Goal: Task Accomplishment & Management: Complete application form

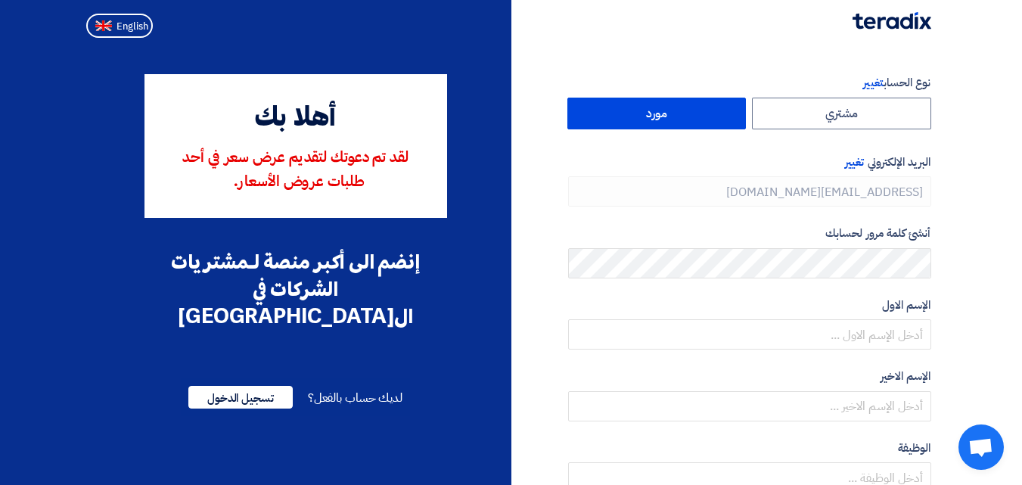
type input "[PHONE_NUMBER]"
click at [676, 123] on label "مورد" at bounding box center [657, 114] width 179 height 32
click at [676, 123] on input "مورد" at bounding box center [657, 113] width 178 height 30
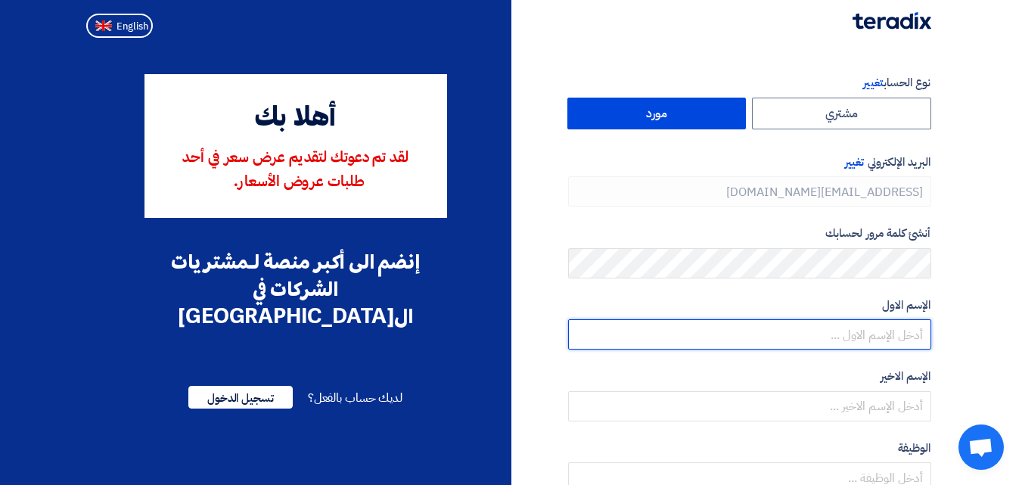
click at [864, 342] on input "text" at bounding box center [749, 334] width 363 height 30
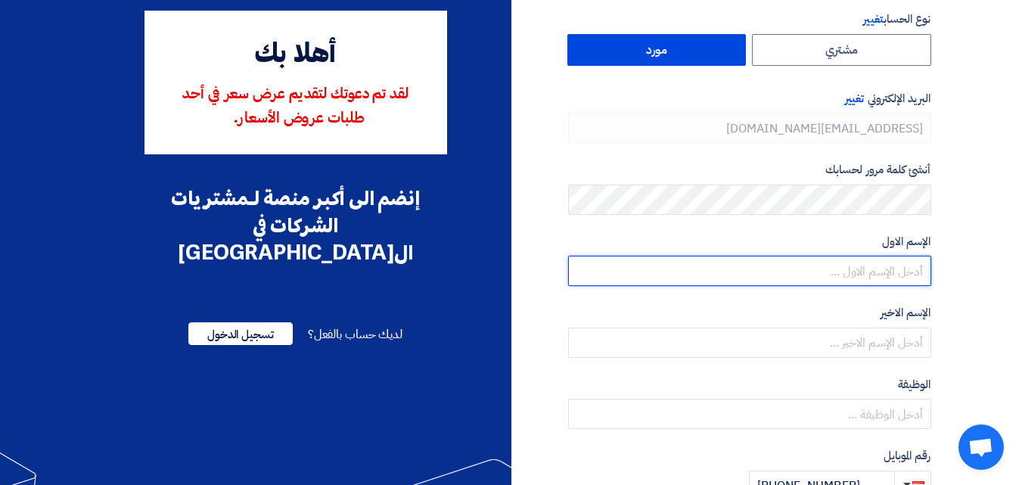
scroll to position [82, 0]
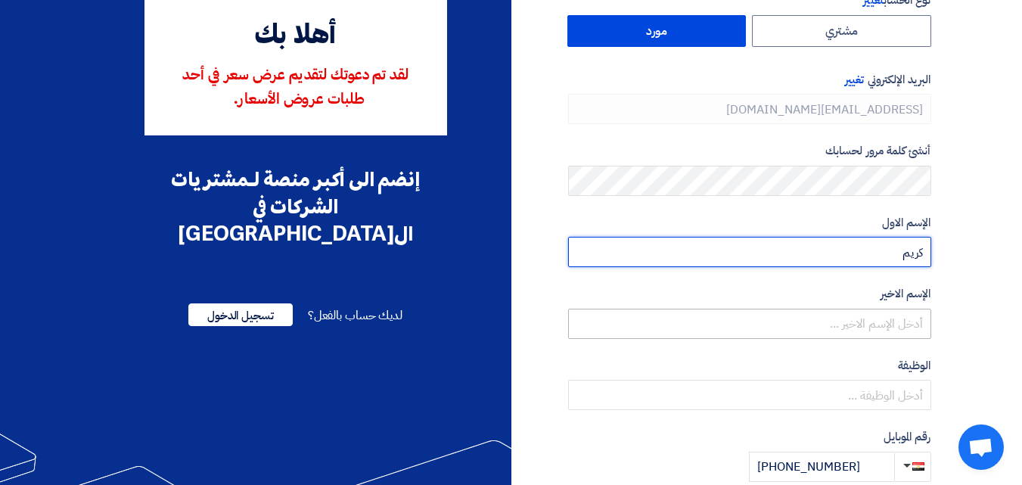
type input "كريم"
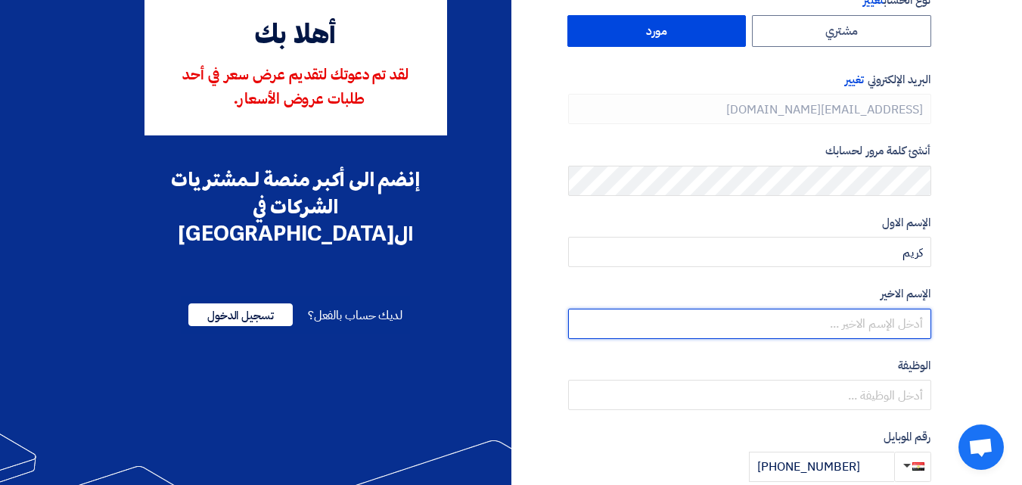
click at [910, 318] on input "text" at bounding box center [749, 324] width 363 height 30
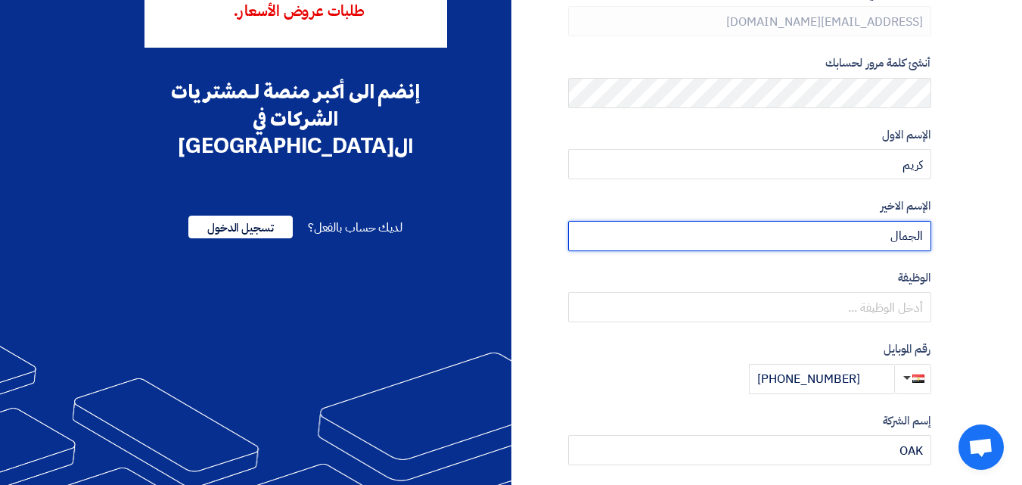
scroll to position [173, 0]
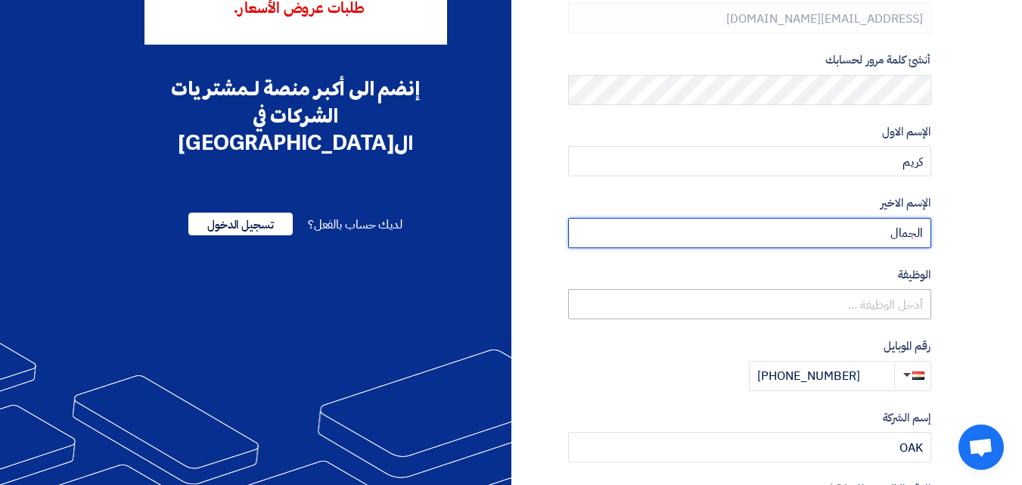
type input "الجمال"
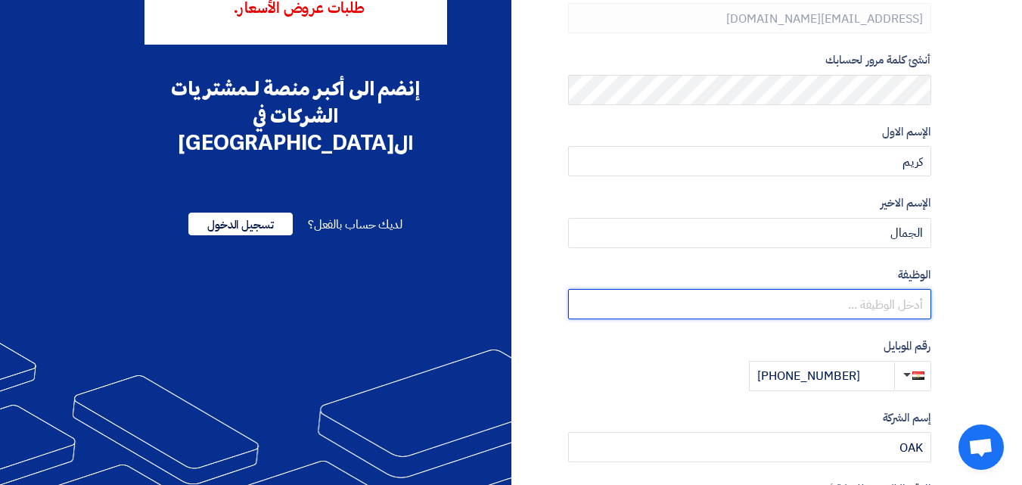
click at [910, 303] on input "text" at bounding box center [749, 304] width 363 height 30
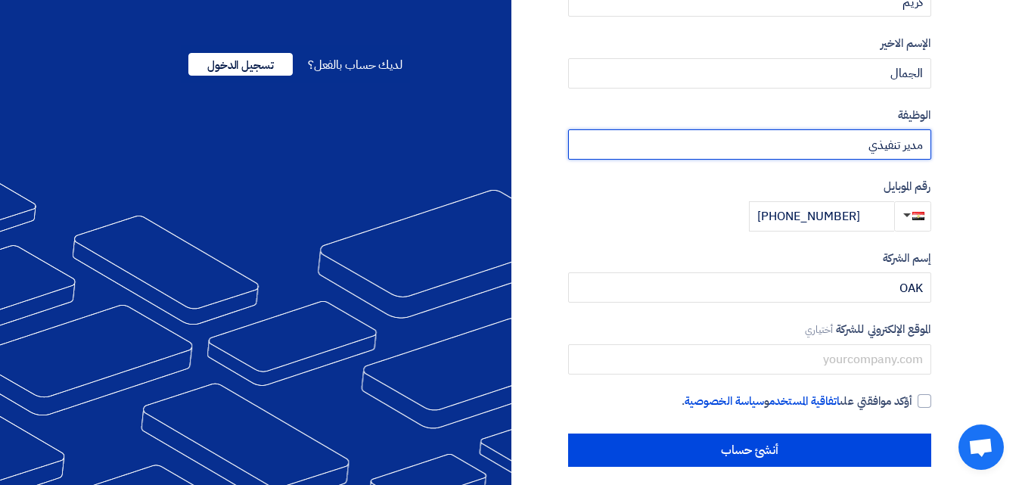
scroll to position [345, 0]
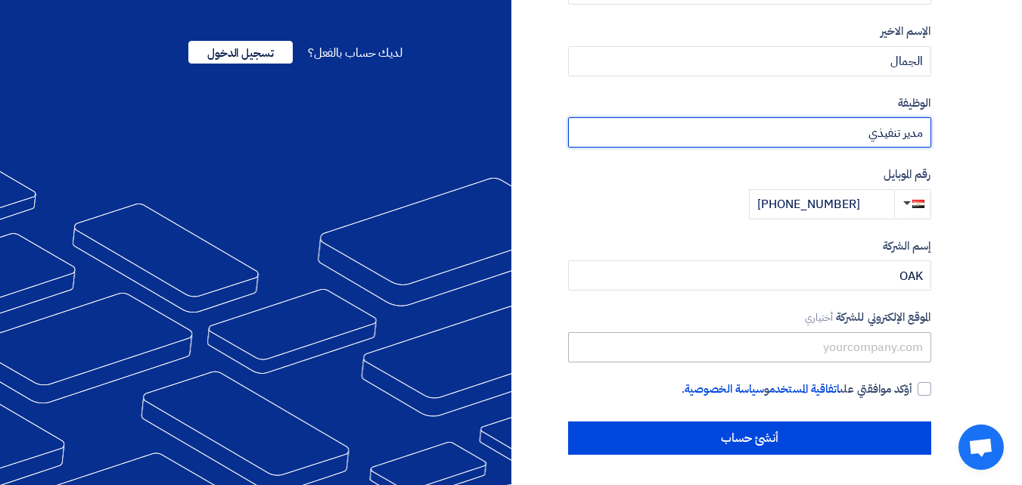
type input "مدير تنفيذي"
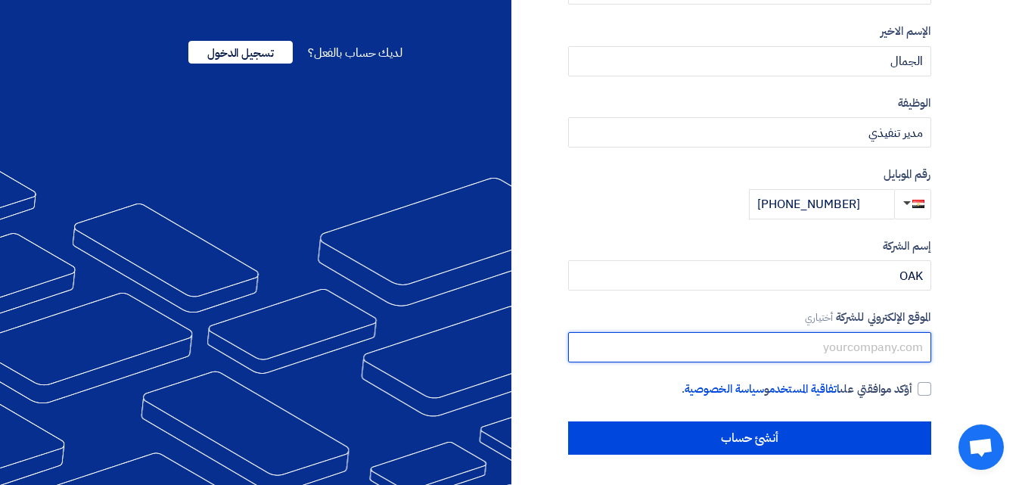
click at [886, 350] on input "text" at bounding box center [749, 347] width 363 height 30
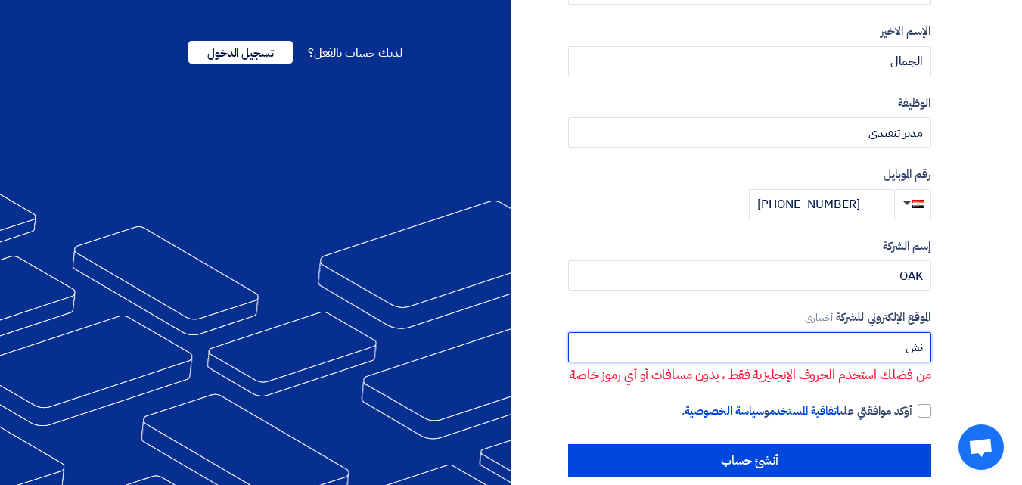
type input "ن"
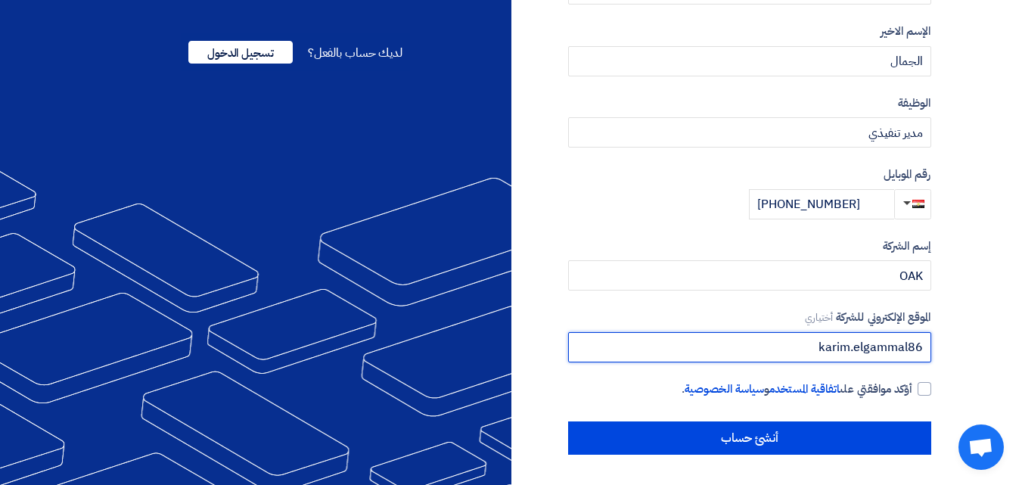
paste input "@"
type input "[EMAIL_ADDRESS][DOMAIN_NAME]"
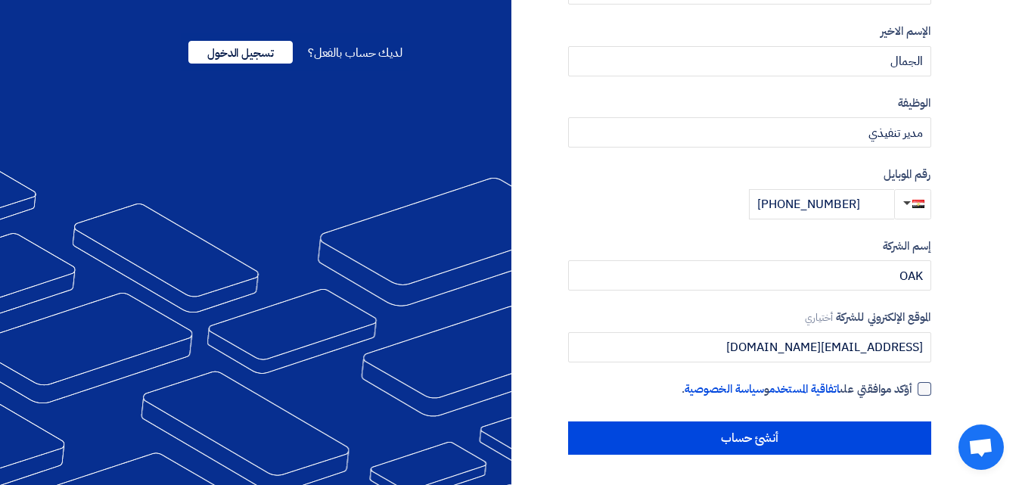
click at [920, 391] on div at bounding box center [925, 389] width 14 height 14
click at [913, 391] on input "أؤكد موافقتي على اتفاقية المستخدم و سياسة الخصوصية ." at bounding box center [731, 396] width 363 height 30
checkbox input "true"
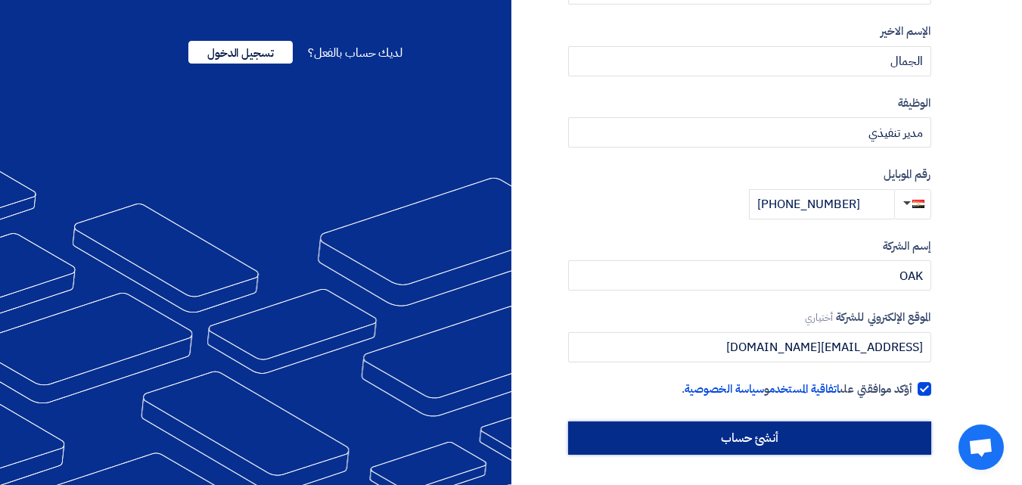
click at [804, 446] on input "أنشئ حساب" at bounding box center [749, 437] width 363 height 33
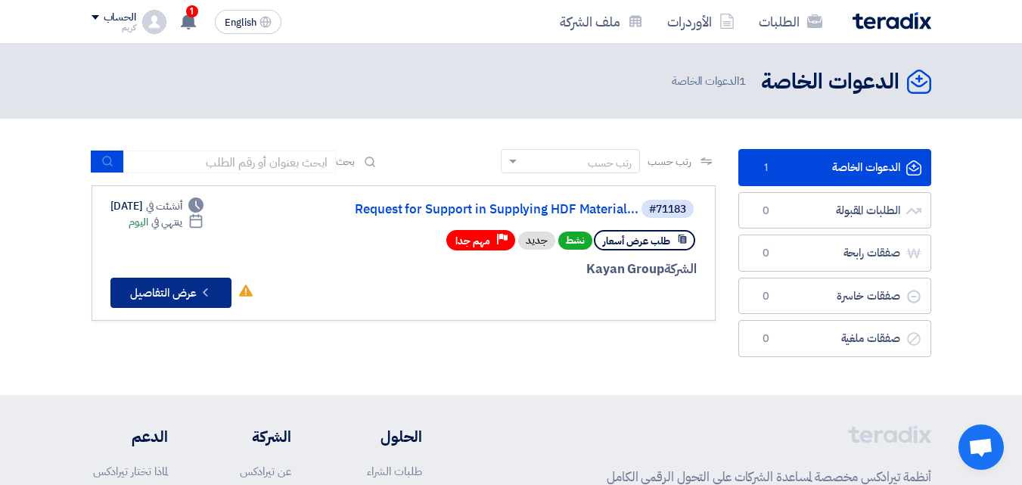
click at [165, 300] on button "Check details عرض التفاصيل" at bounding box center [170, 293] width 121 height 30
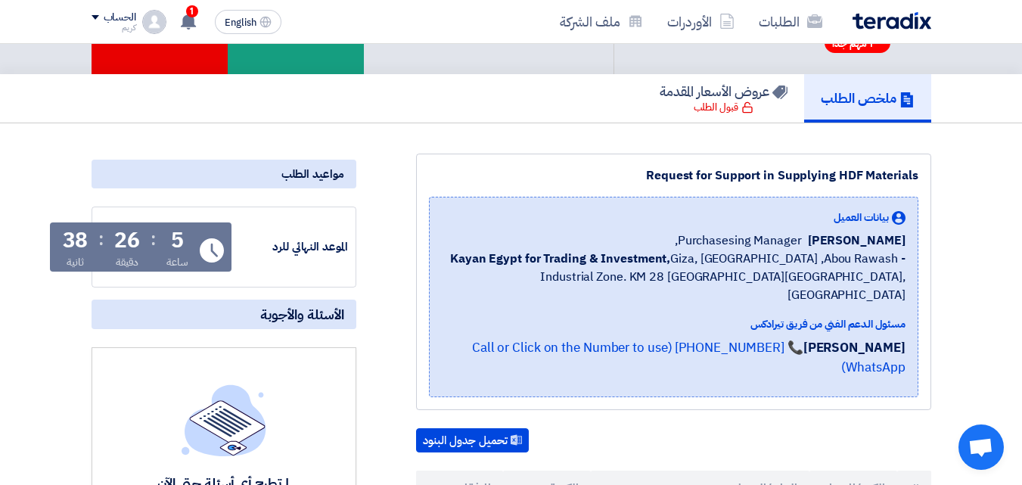
scroll to position [33, 0]
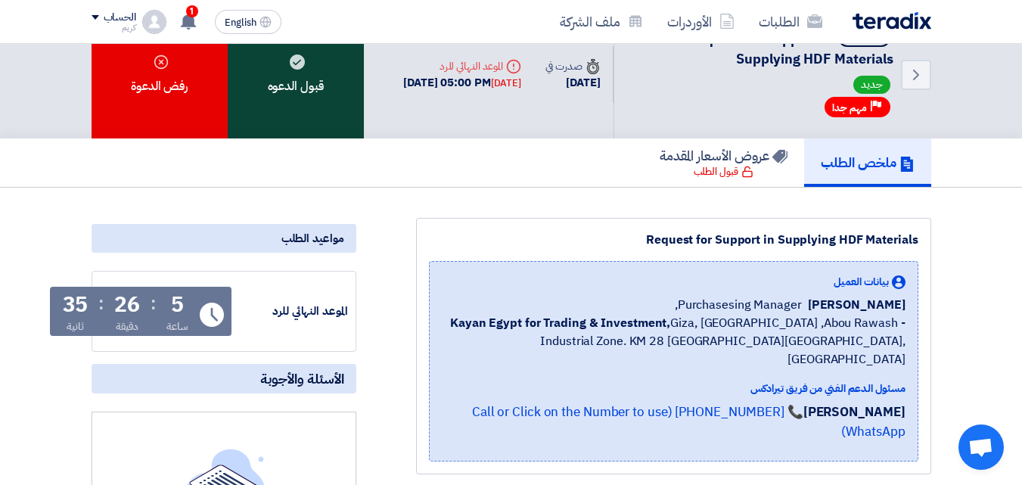
click at [326, 98] on div "قبول الدعوه" at bounding box center [296, 75] width 136 height 128
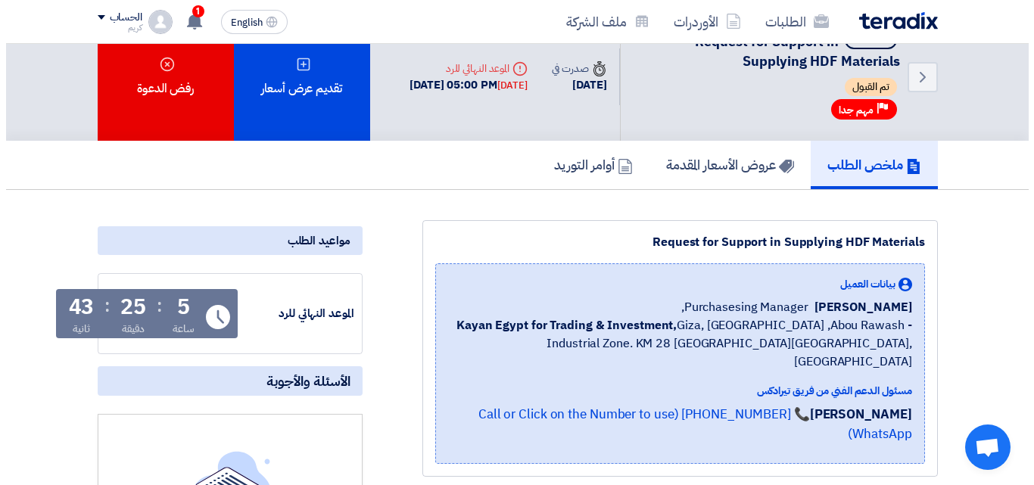
scroll to position [14, 0]
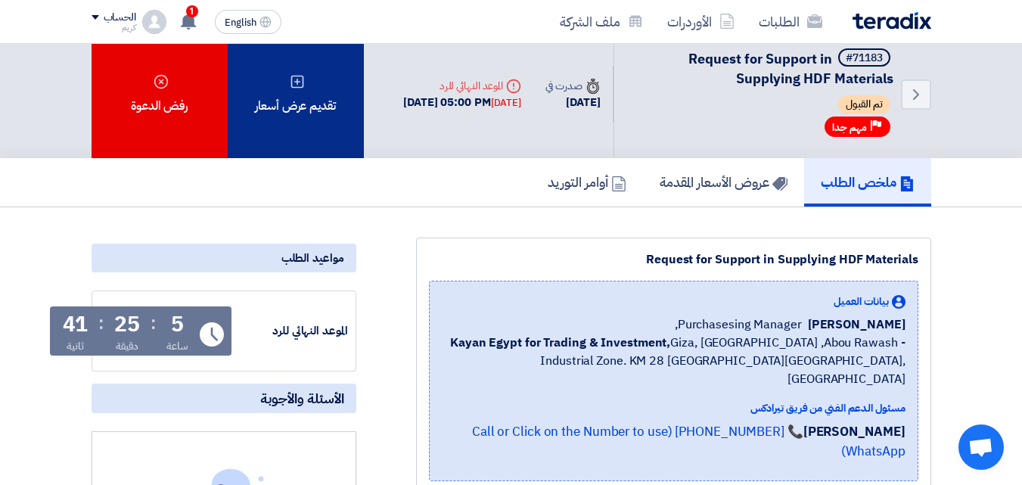
click at [313, 80] on div "تقديم عرض أسعار" at bounding box center [296, 94] width 136 height 128
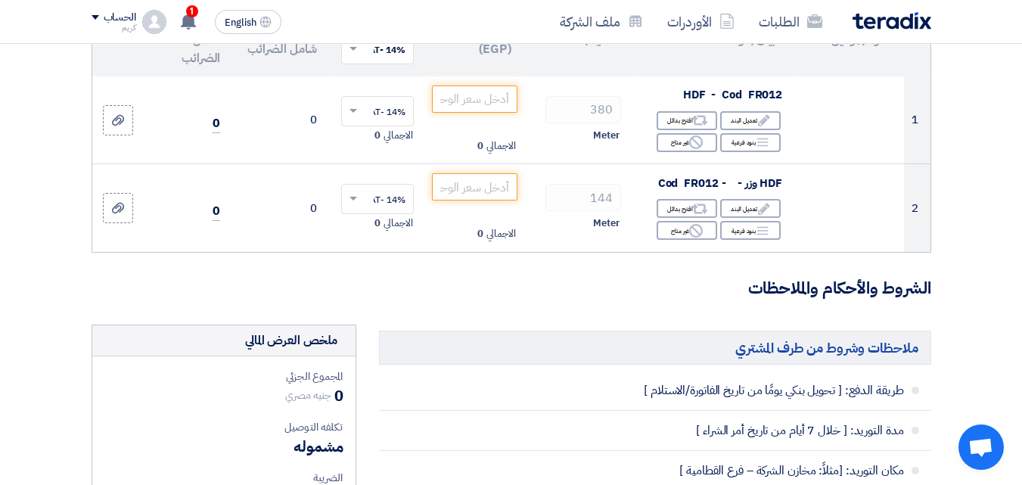
scroll to position [219, 0]
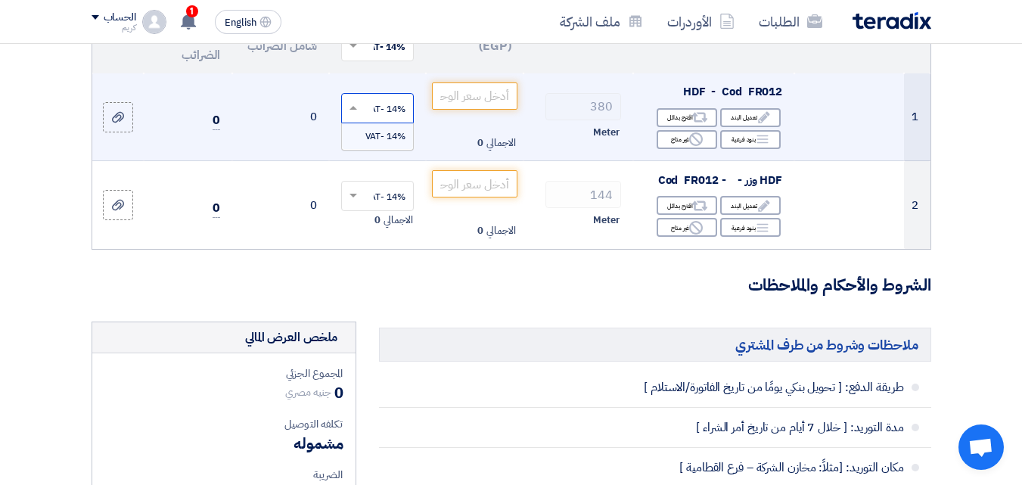
click at [347, 115] on span at bounding box center [351, 108] width 19 height 14
click at [350, 115] on span at bounding box center [351, 108] width 19 height 14
click at [274, 154] on td "0" at bounding box center [280, 117] width 97 height 88
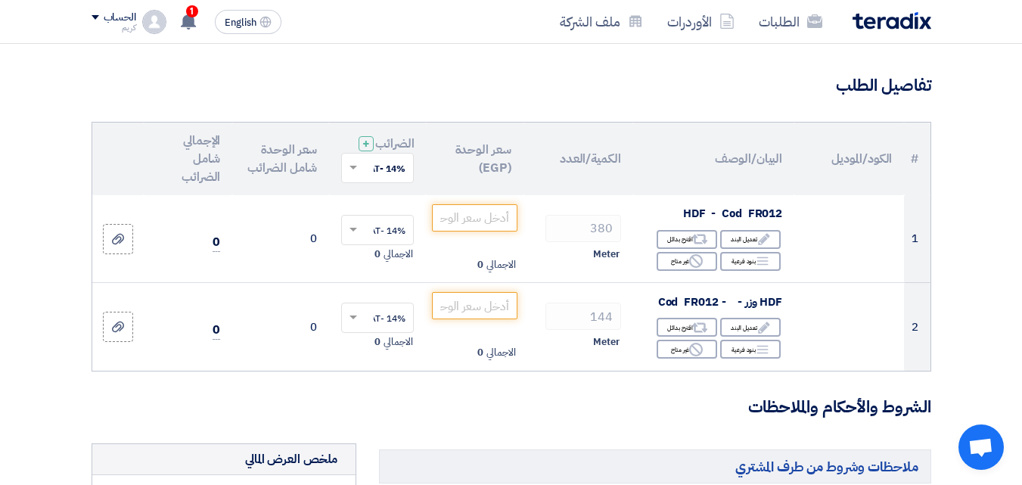
scroll to position [117, 0]
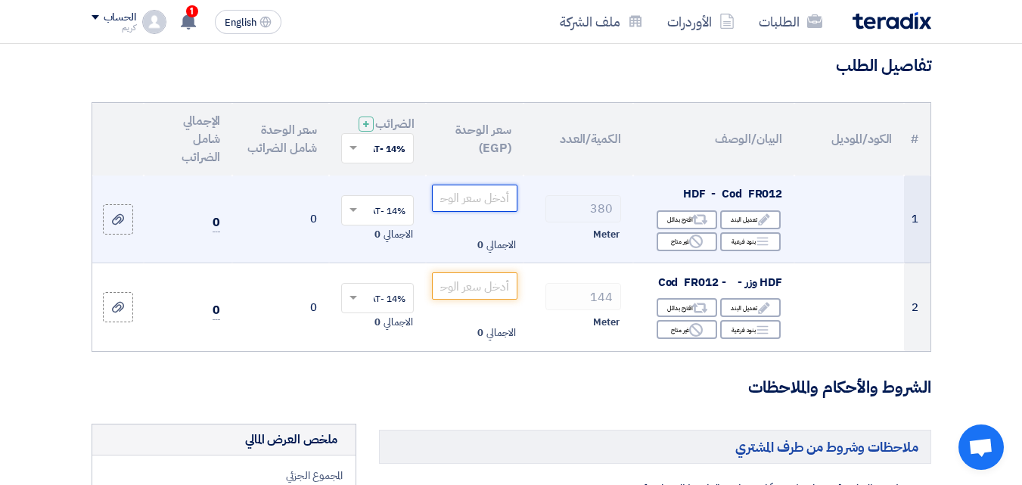
click at [485, 207] on input "number" at bounding box center [474, 198] width 85 height 27
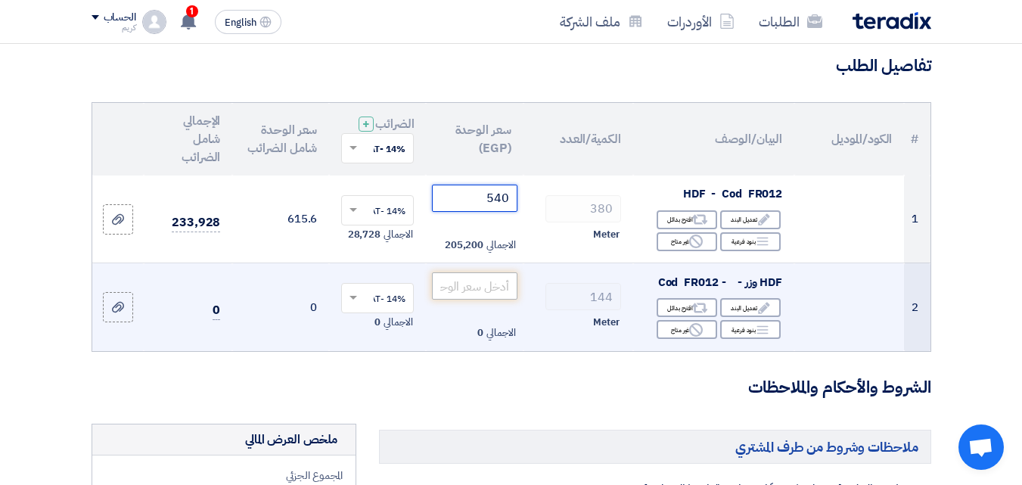
type input "540"
click at [478, 300] on input "number" at bounding box center [474, 285] width 85 height 27
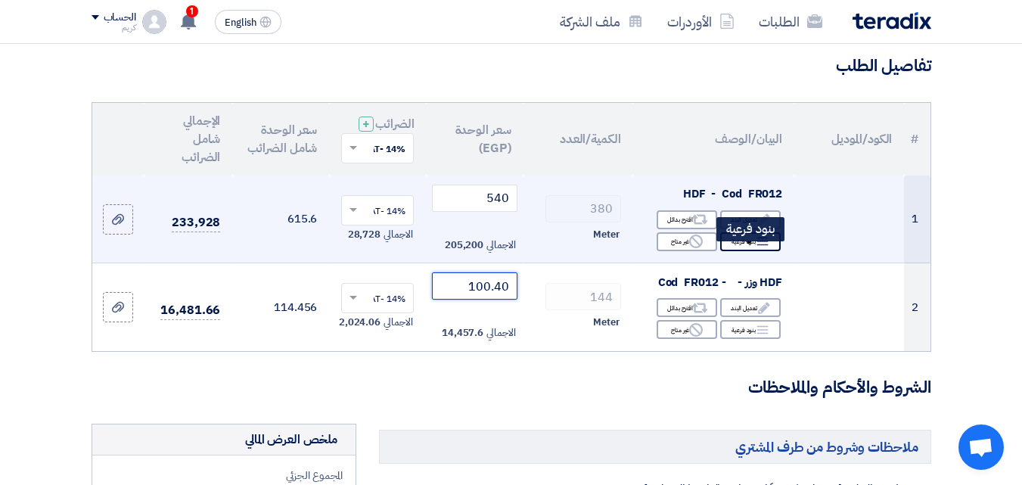
type input "100.40"
click at [752, 251] on div "Breakdown بنود فرعية" at bounding box center [750, 241] width 61 height 19
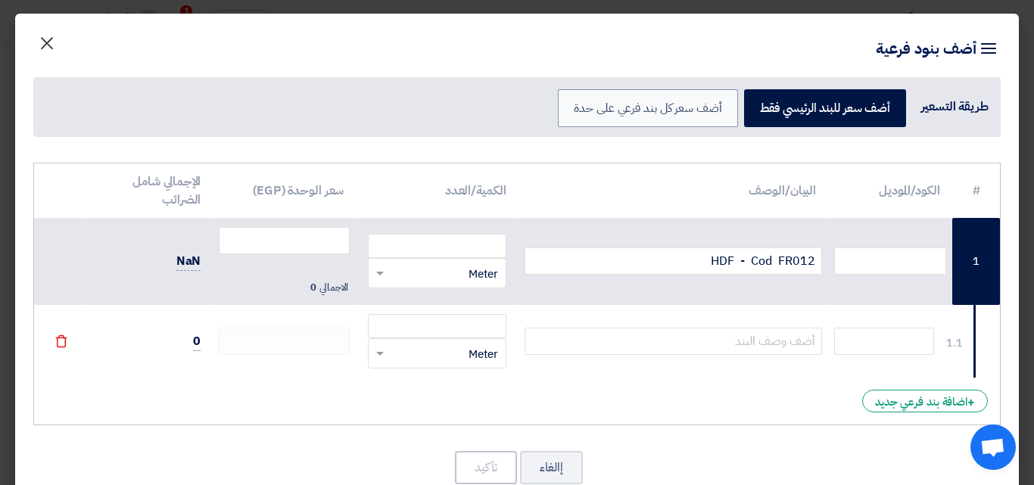
click at [56, 34] on span "×" at bounding box center [47, 42] width 18 height 45
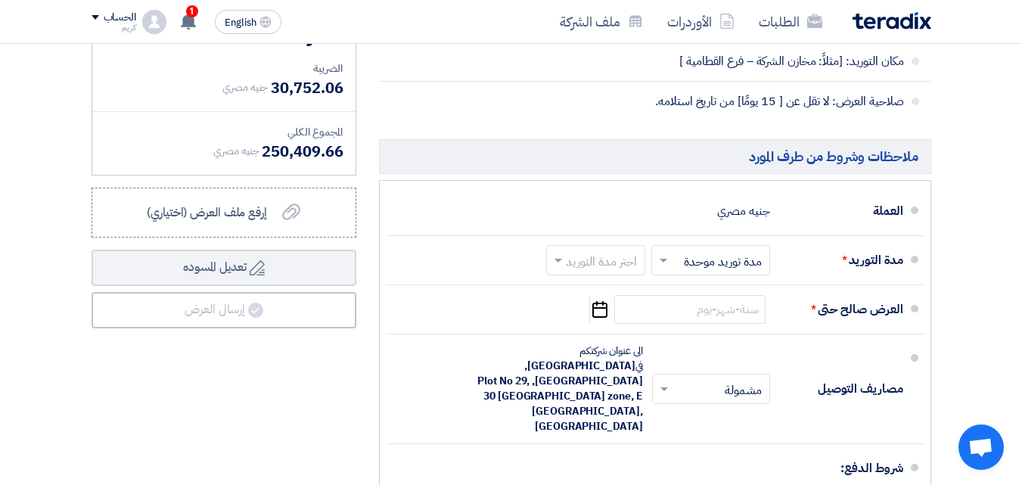
scroll to position [631, 0]
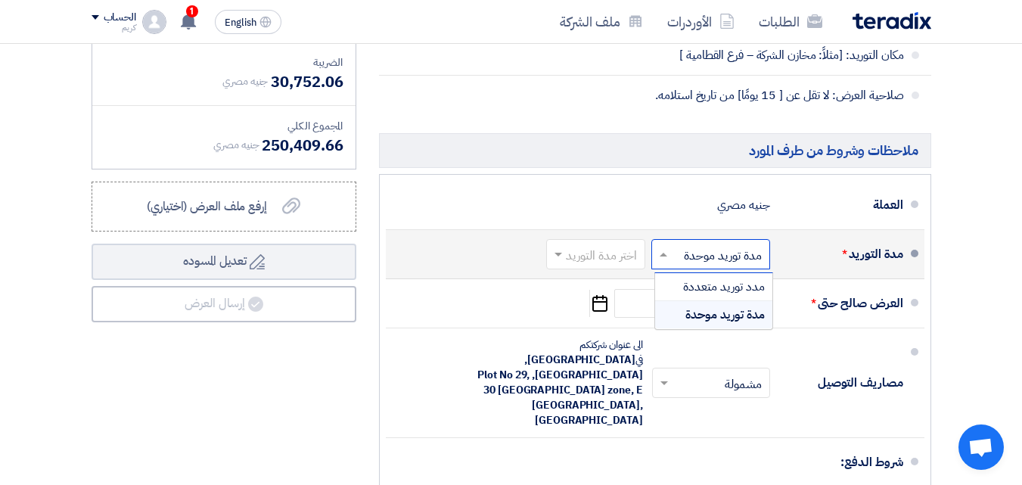
click at [656, 262] on span at bounding box center [661, 254] width 19 height 15
click at [681, 319] on div "مدة توريد موحدة" at bounding box center [713, 314] width 117 height 27
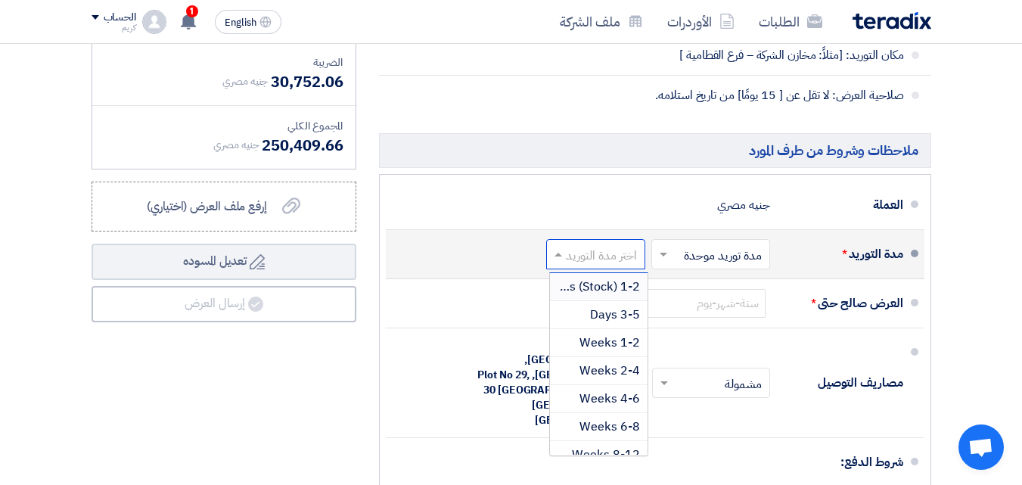
click at [578, 266] on input "text" at bounding box center [593, 255] width 92 height 22
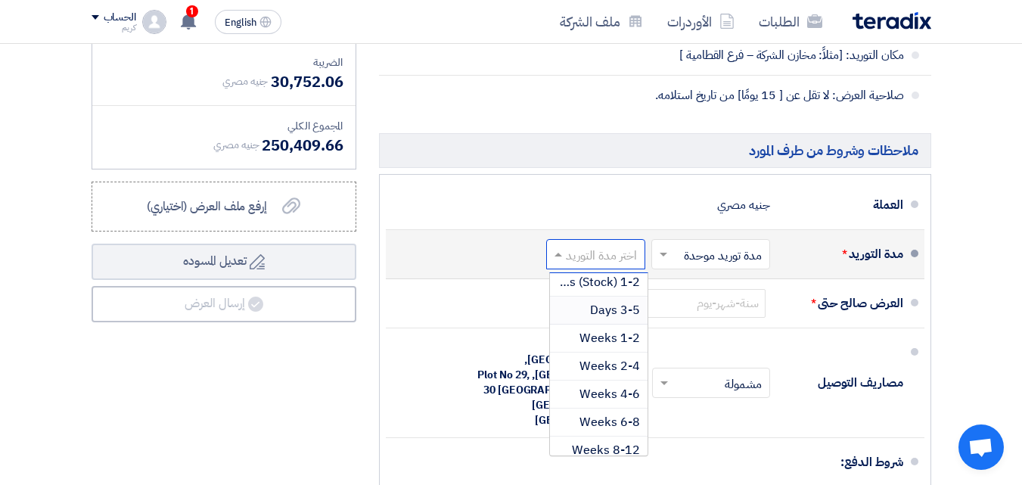
scroll to position [0, 0]
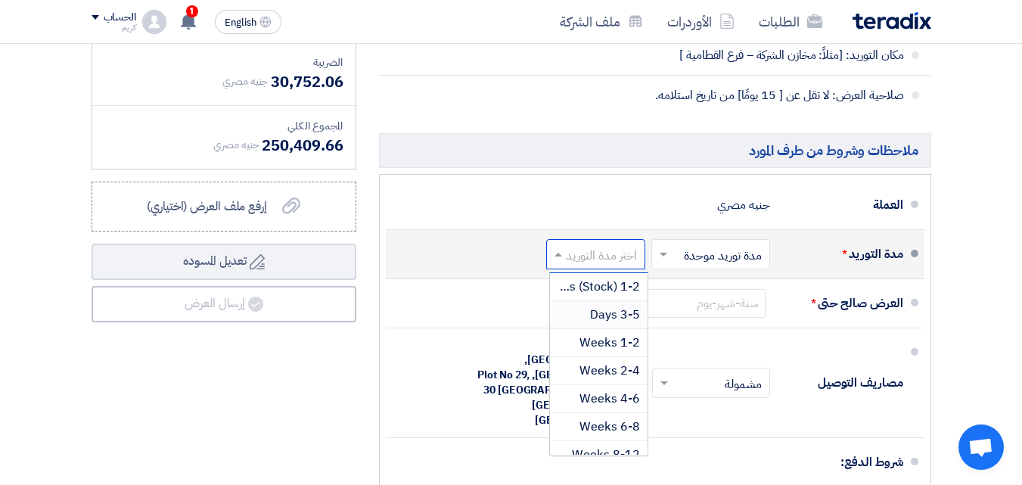
click at [613, 321] on span "3-5 Days" at bounding box center [615, 315] width 50 height 18
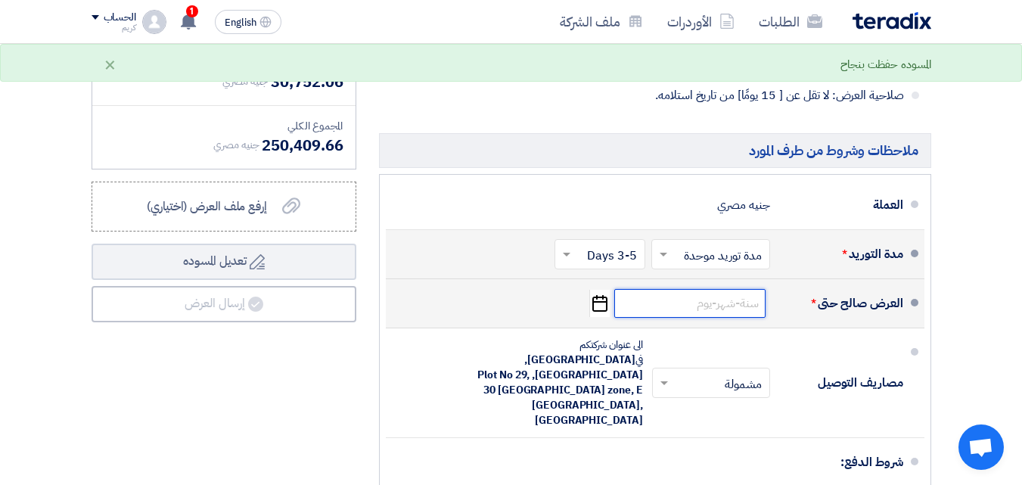
click at [673, 318] on input at bounding box center [689, 303] width 151 height 29
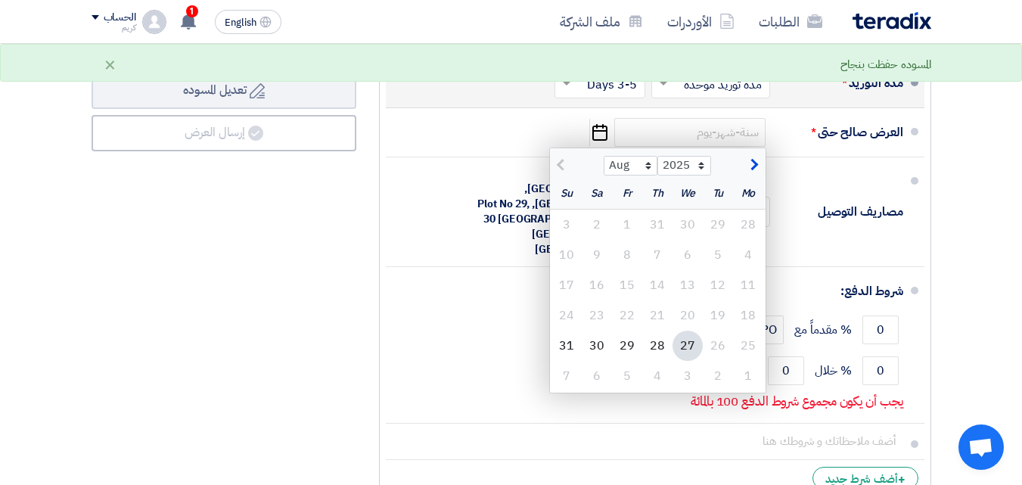
scroll to position [810, 0]
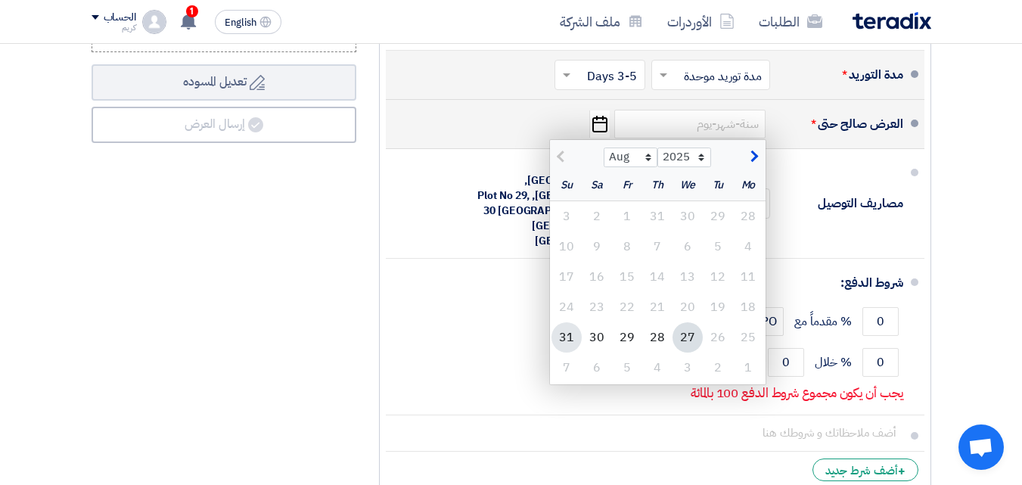
click at [571, 347] on div "31" at bounding box center [567, 337] width 30 height 30
type input "[DATE]"
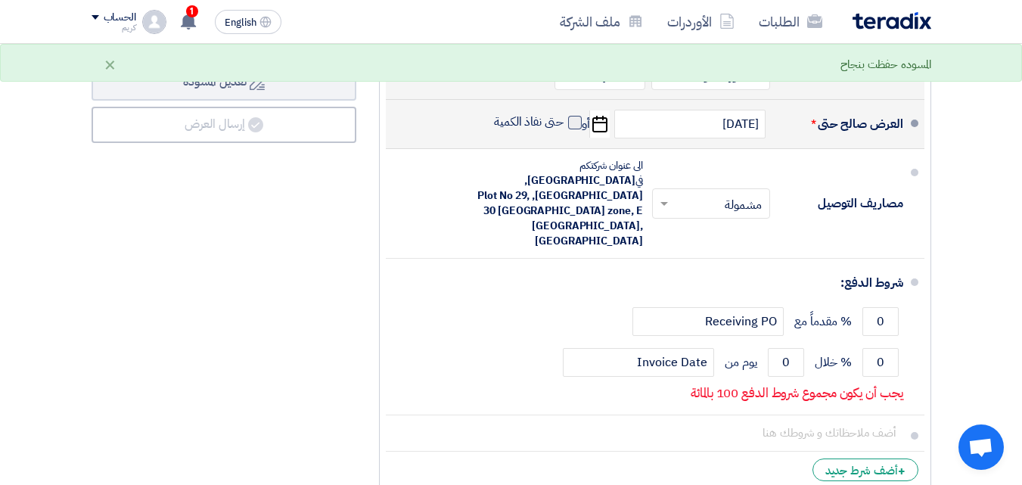
click at [574, 129] on span at bounding box center [575, 123] width 14 height 14
click at [564, 136] on input "حتى نفاذ الكمية" at bounding box center [527, 128] width 73 height 29
checkbox input "true"
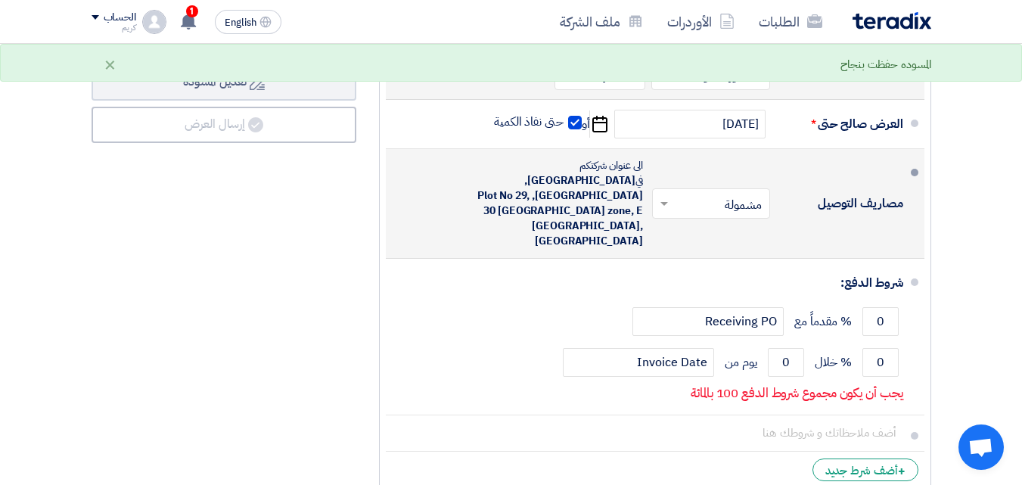
click at [664, 196] on span at bounding box center [662, 203] width 19 height 15
click at [688, 257] on div "غير مشمولة" at bounding box center [714, 263] width 117 height 27
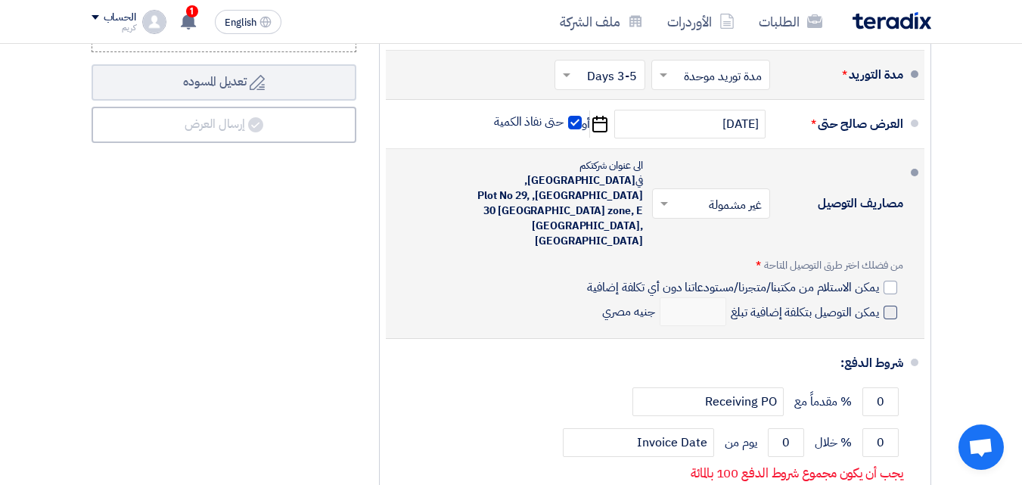
click at [885, 306] on span at bounding box center [891, 313] width 14 height 14
click at [879, 304] on input "يمكن التوصيل بتكلفة إضافية تبلغ" at bounding box center [803, 318] width 151 height 29
checkbox input "true"
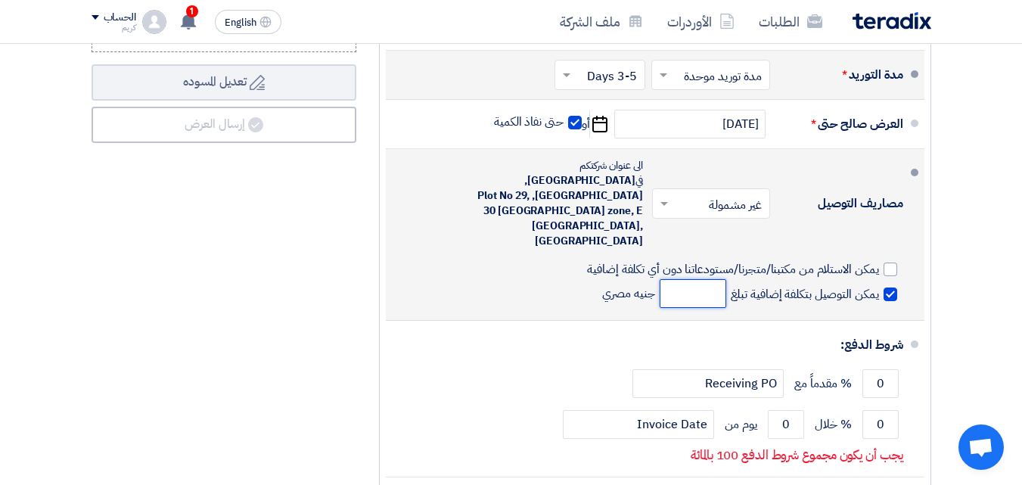
click at [683, 279] on input "number" at bounding box center [693, 293] width 67 height 29
type input "2"
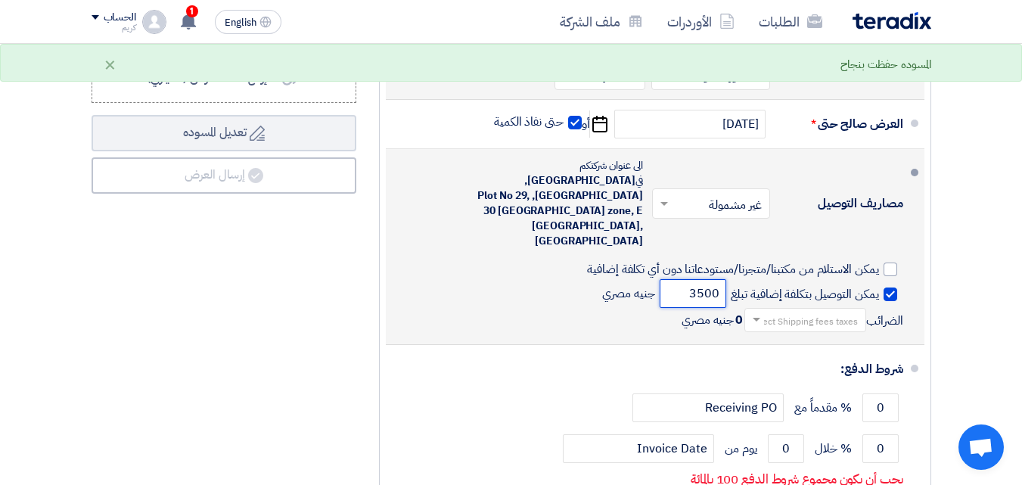
type input "3500"
click at [808, 310] on input "text" at bounding box center [802, 321] width 114 height 22
click at [805, 332] on div "14% -VAT" at bounding box center [805, 345] width 120 height 27
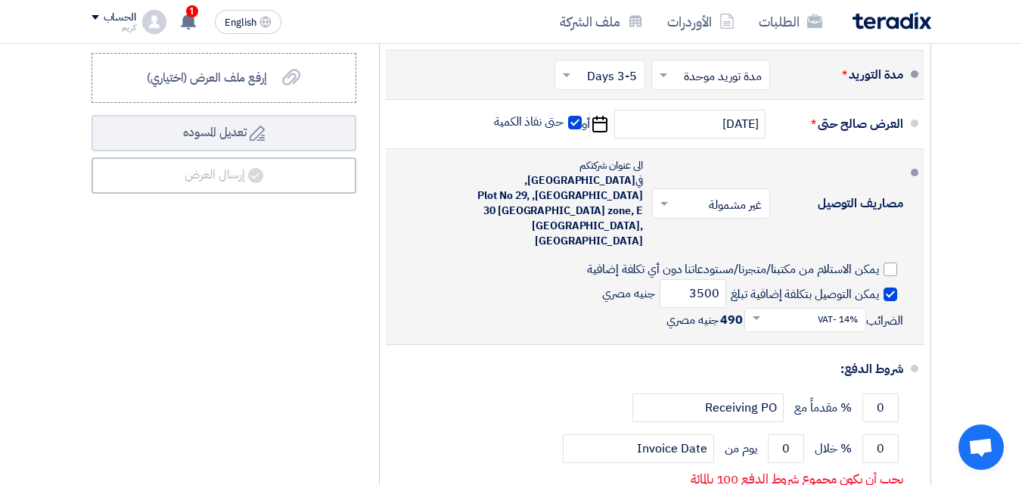
click at [751, 311] on span at bounding box center [754, 318] width 19 height 15
click at [788, 309] on input "text" at bounding box center [802, 320] width 114 height 22
click at [636, 305] on li "مصاريف التوصيل × غير مشمولة × الى عنوان شركتكم في [GEOGRAPHIC_DATA], ال[STREET_…" at bounding box center [655, 247] width 539 height 196
click at [758, 311] on span at bounding box center [754, 318] width 19 height 15
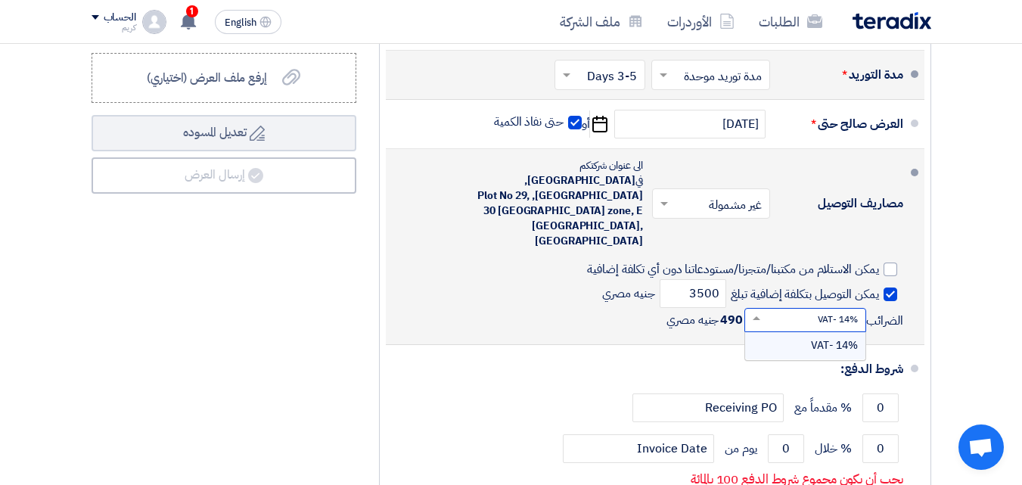
click at [776, 332] on div "14% -VAT" at bounding box center [805, 345] width 120 height 27
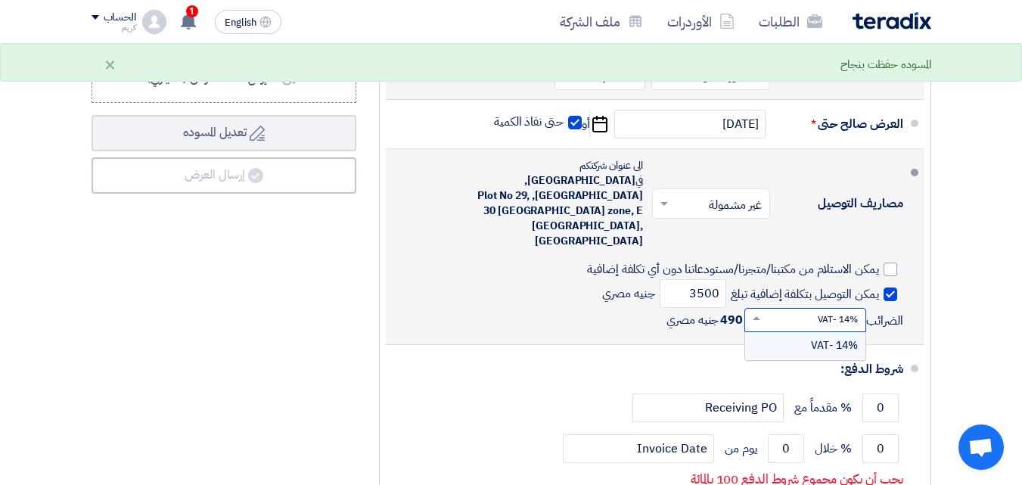
drag, startPoint x: 785, startPoint y: 286, endPoint x: 854, endPoint y: 279, distance: 69.2
click at [854, 309] on input "text" at bounding box center [802, 320] width 114 height 22
drag, startPoint x: 804, startPoint y: 285, endPoint x: 854, endPoint y: 283, distance: 50.0
click at [851, 309] on input "text" at bounding box center [802, 320] width 114 height 22
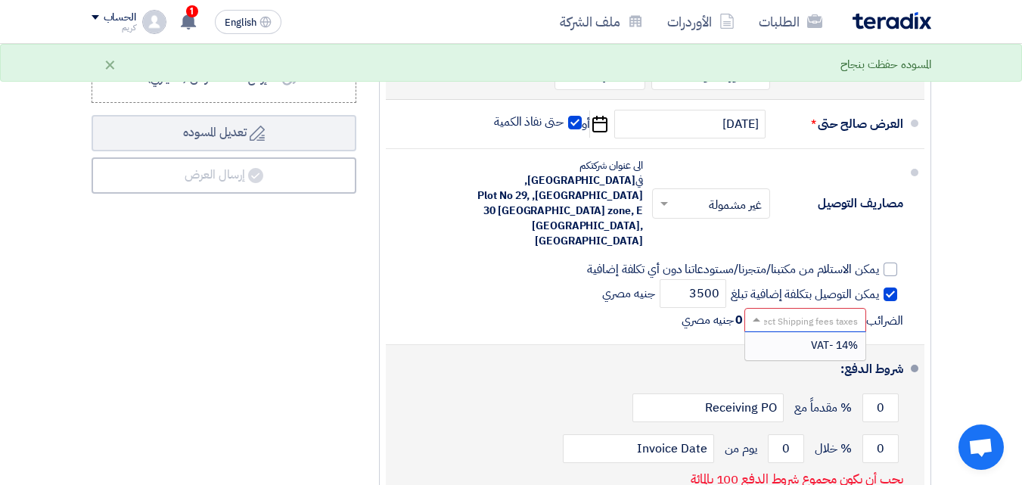
click at [624, 351] on div "شروط الدفع:" at bounding box center [656, 369] width 493 height 36
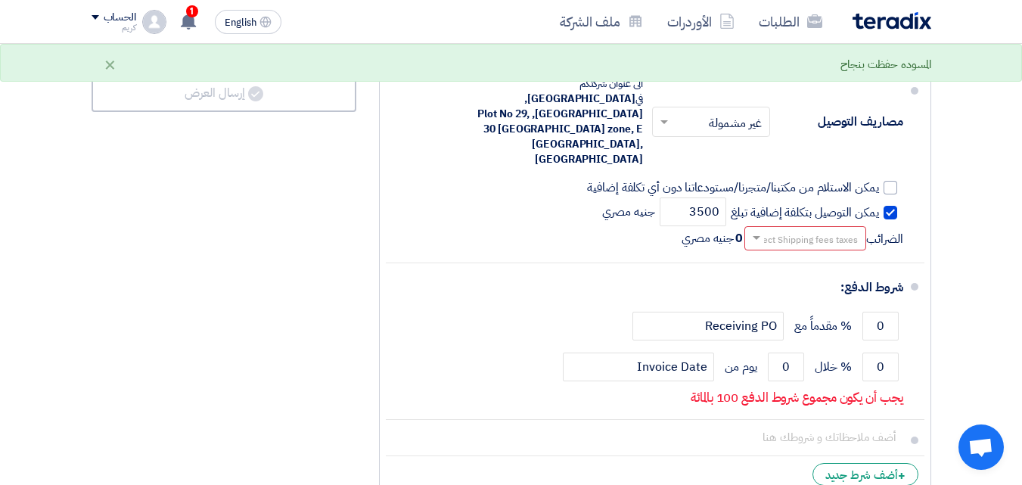
scroll to position [907, 0]
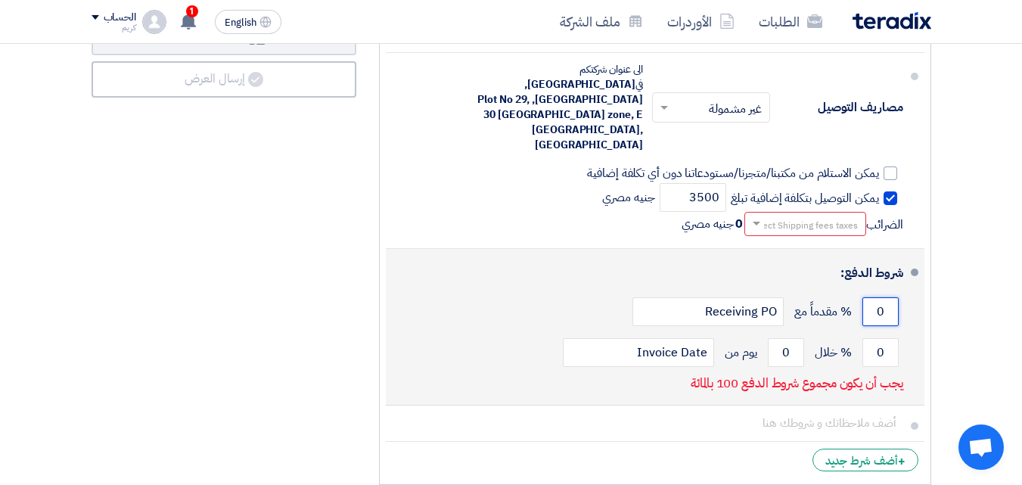
click at [879, 297] on input "0" at bounding box center [881, 311] width 36 height 29
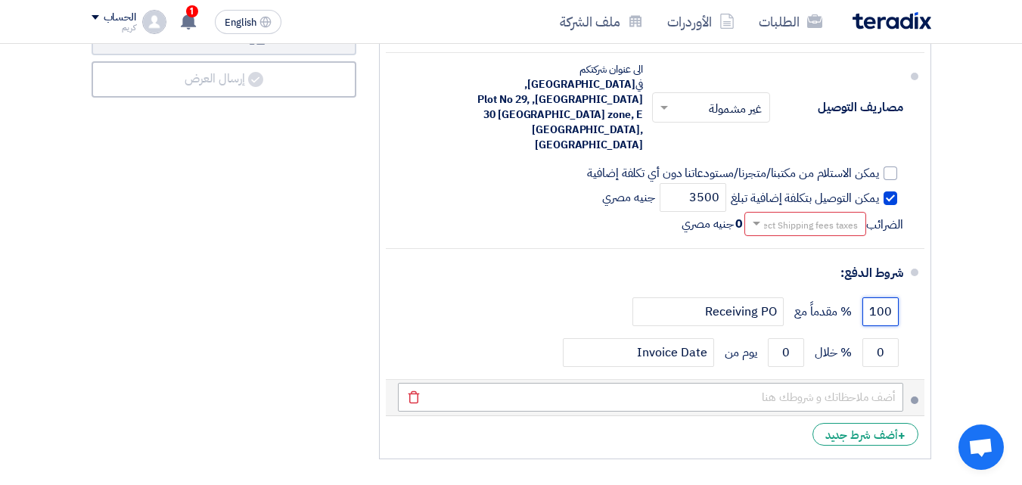
type input "100"
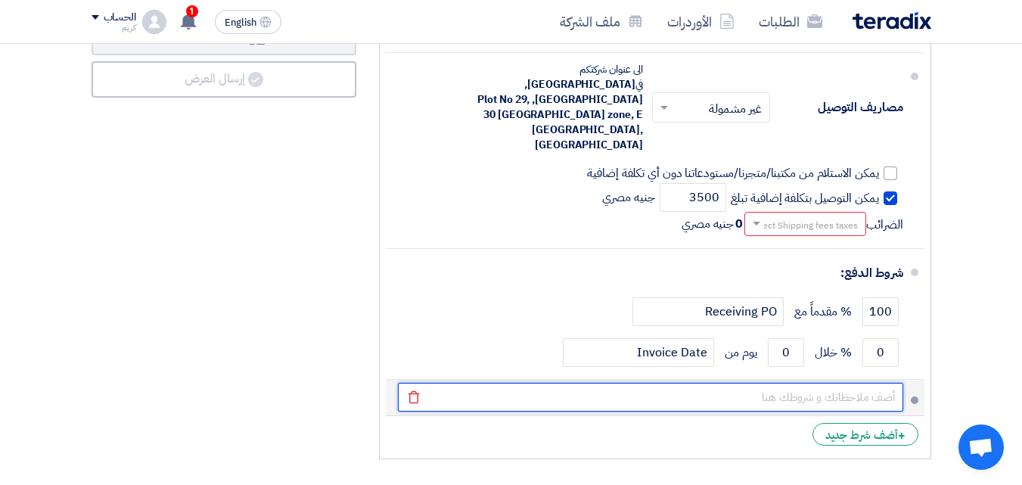
click at [863, 383] on input "text" at bounding box center [650, 397] width 505 height 29
type input "l"
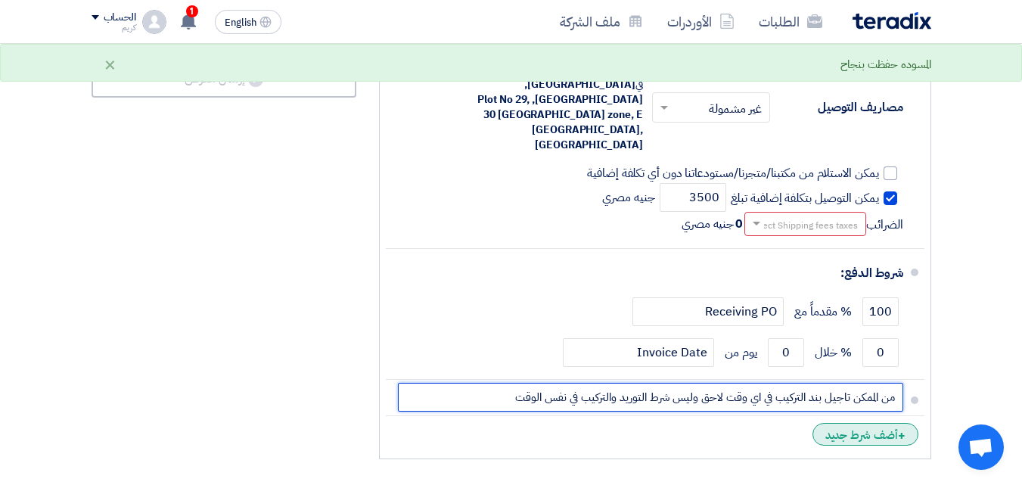
type input "من الممكن تاجيل بند التركيب في اي وقت لاحق وليس شرط التوريد والتركيب في نفس الو…"
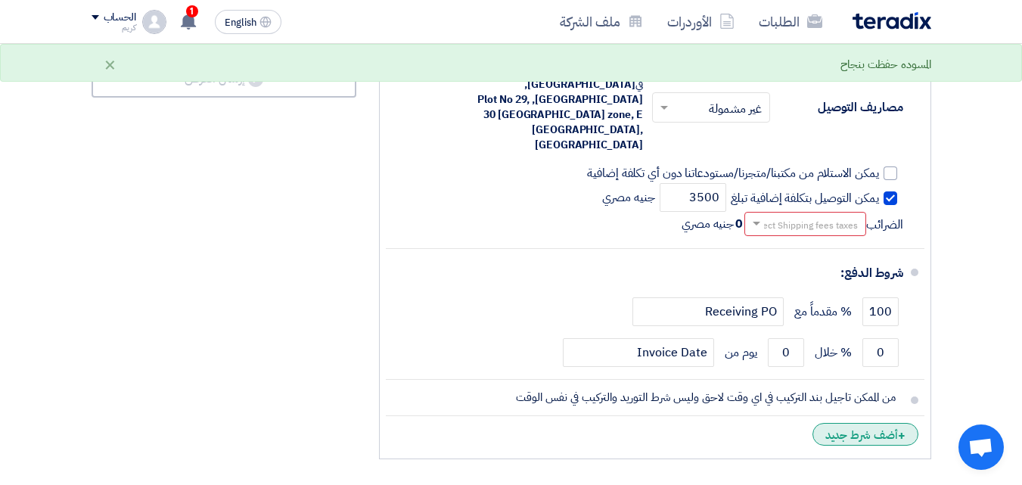
click at [895, 423] on div "+ أضف شرط جديد" at bounding box center [866, 434] width 106 height 23
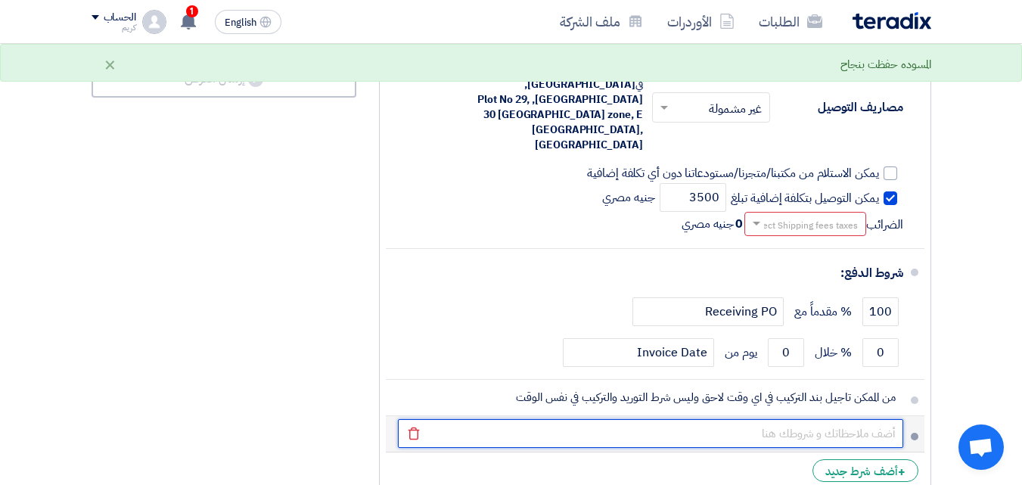
click at [835, 419] on input "text" at bounding box center [650, 433] width 505 height 29
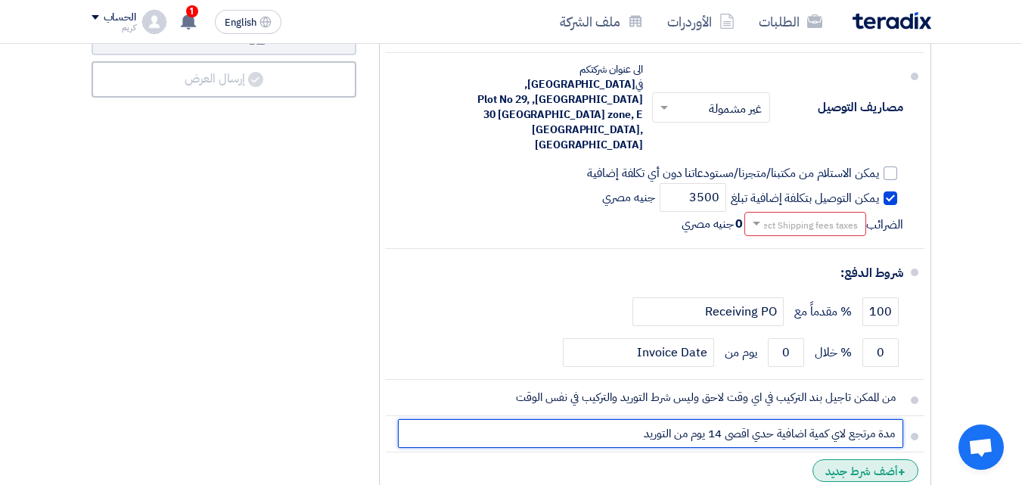
type input "مدة مرتجع لاي كمية اضافية حدي اقصي 14 يوم من التوريد"
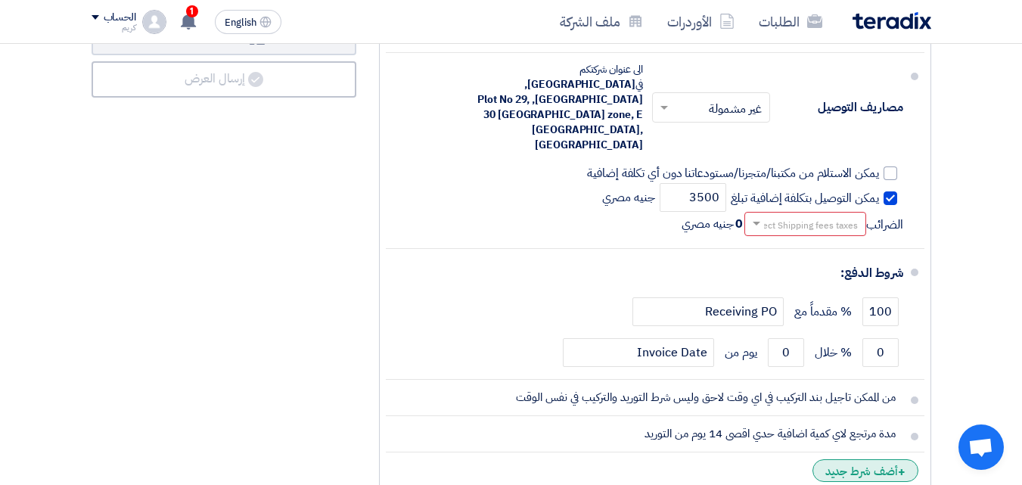
click at [870, 459] on div "+ أضف شرط جديد" at bounding box center [866, 470] width 106 height 23
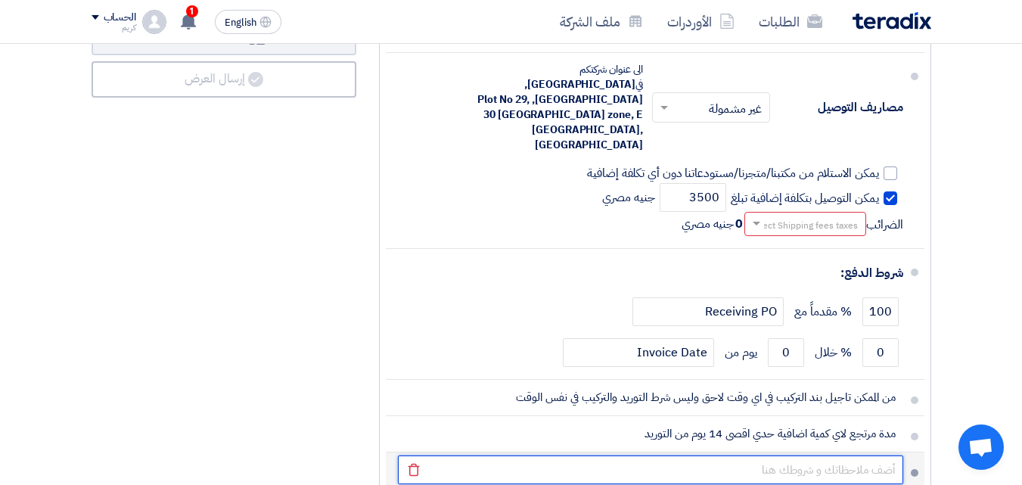
click at [851, 456] on input "text" at bounding box center [650, 470] width 505 height 29
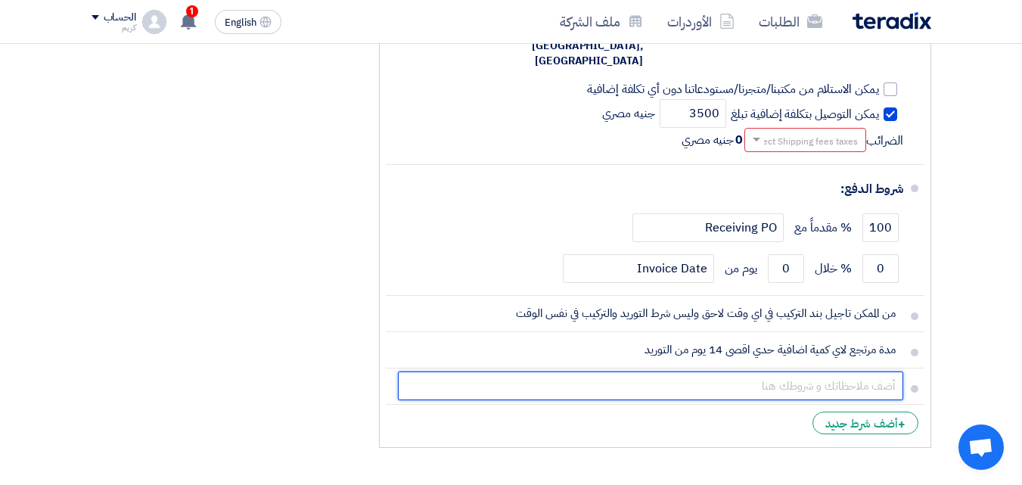
scroll to position [1017, 0]
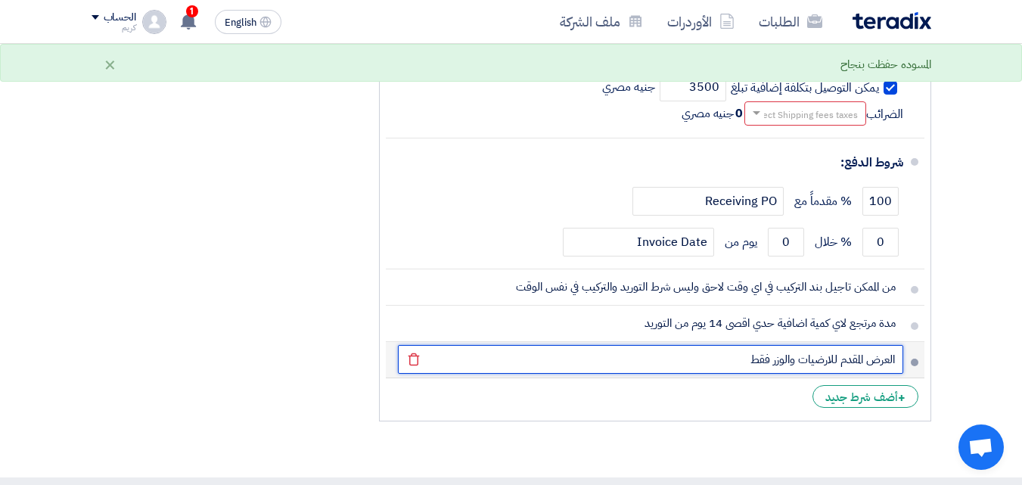
click at [800, 345] on input "العرض المقدم للارضيات والوزر فقط" at bounding box center [650, 359] width 505 height 29
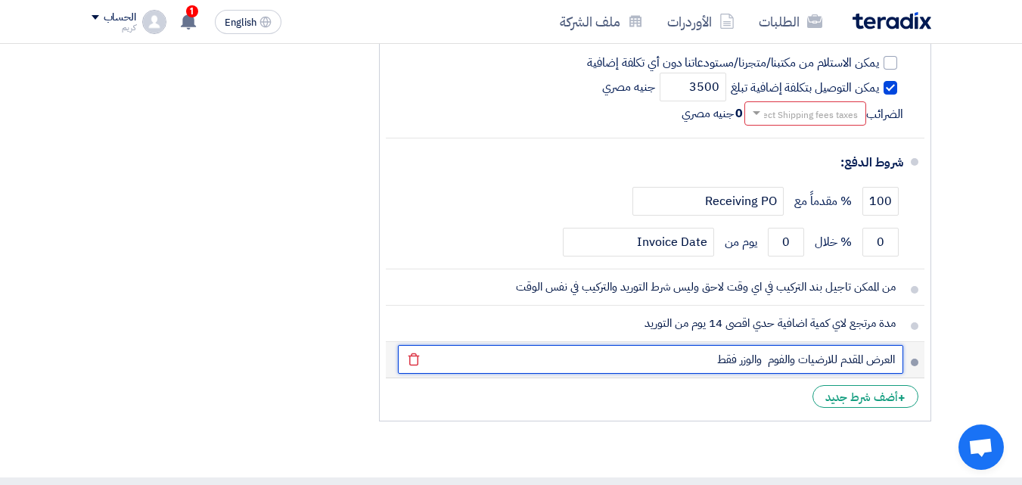
click at [663, 345] on input "العرض المقدم للارضيات والفوم والوزر فقط" at bounding box center [650, 359] width 505 height 29
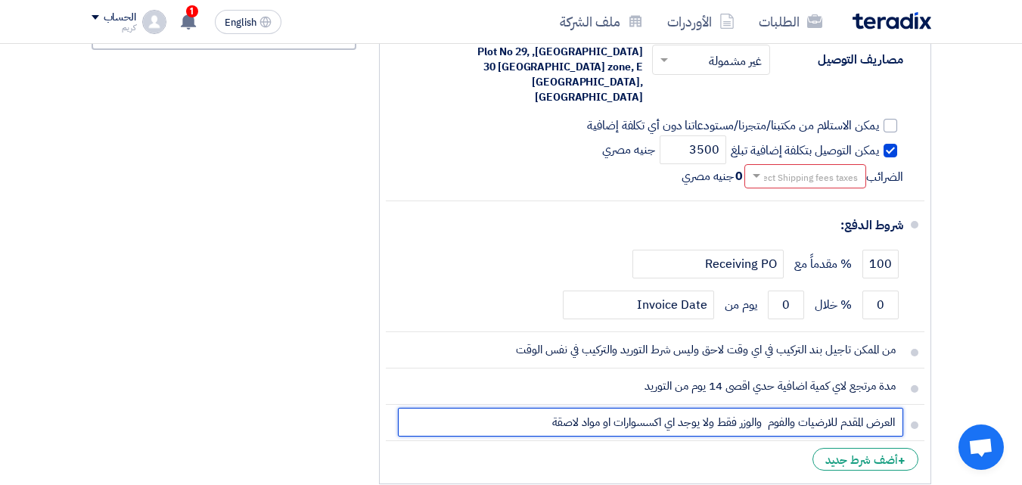
scroll to position [957, 0]
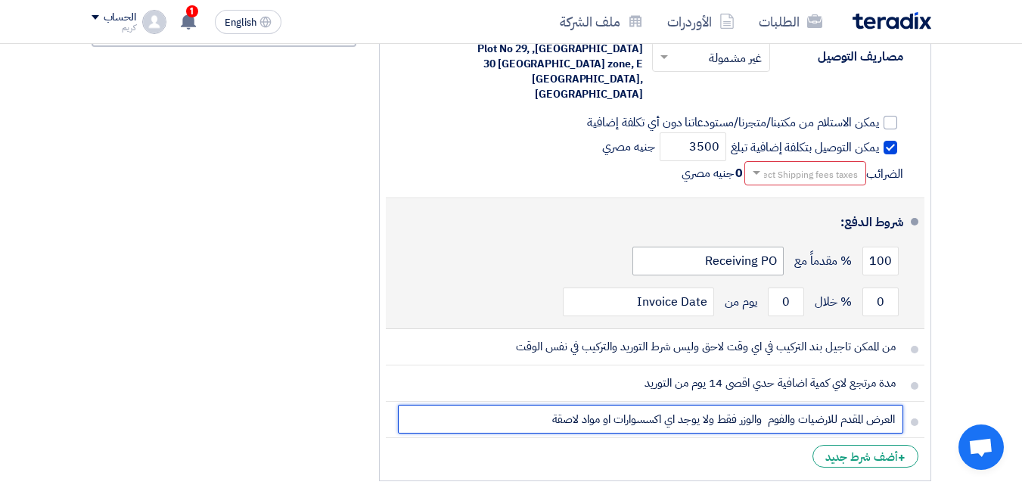
type input "العرض المقدم للارضيات والفوم والوزر فقط ولا يوجد اي اكسسوارات او مواد لاصقة"
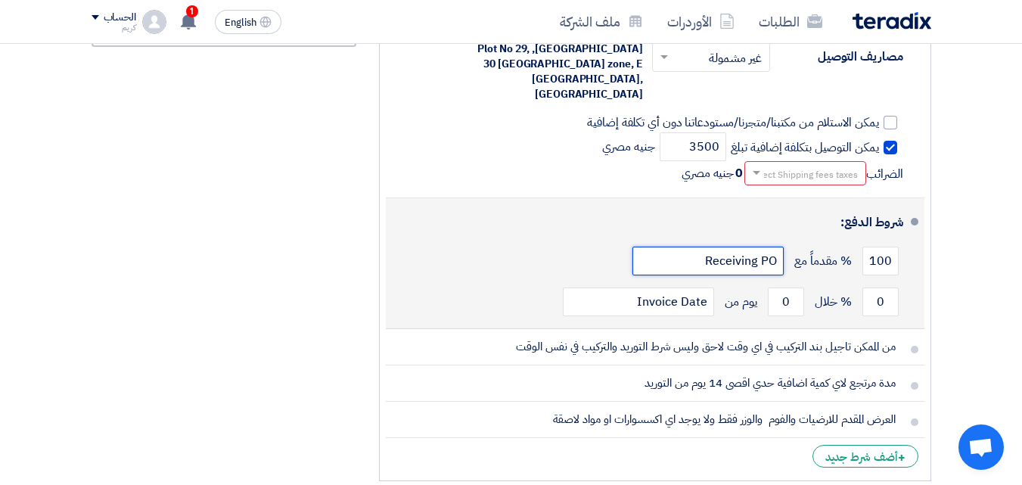
click at [698, 247] on input "Receiving PO" at bounding box center [708, 261] width 151 height 29
click at [464, 241] on div "100 % مقدماً مع Receiving PO" at bounding box center [650, 261] width 505 height 41
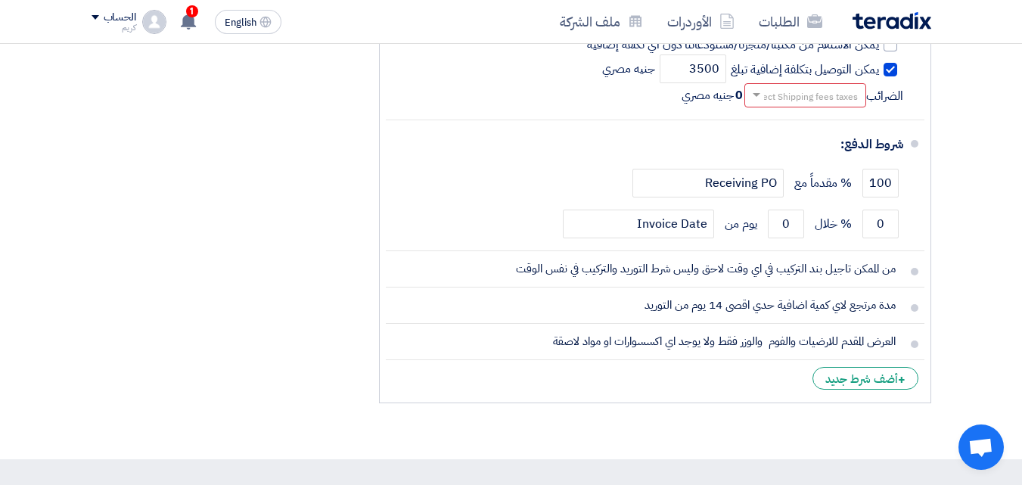
scroll to position [1041, 0]
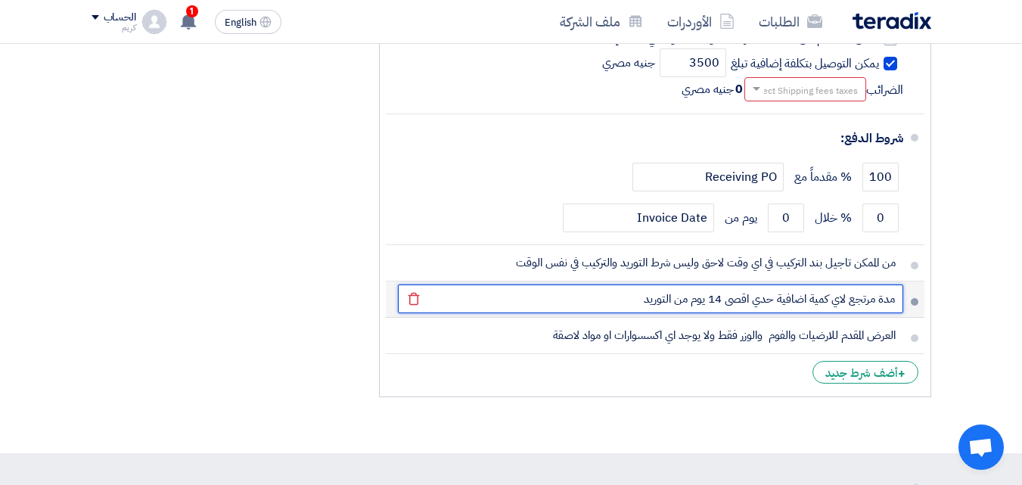
click at [755, 285] on input "مدة مرتجع لاي كمية اضافية حدي اقصي 14 يوم من التوريد" at bounding box center [650, 299] width 505 height 29
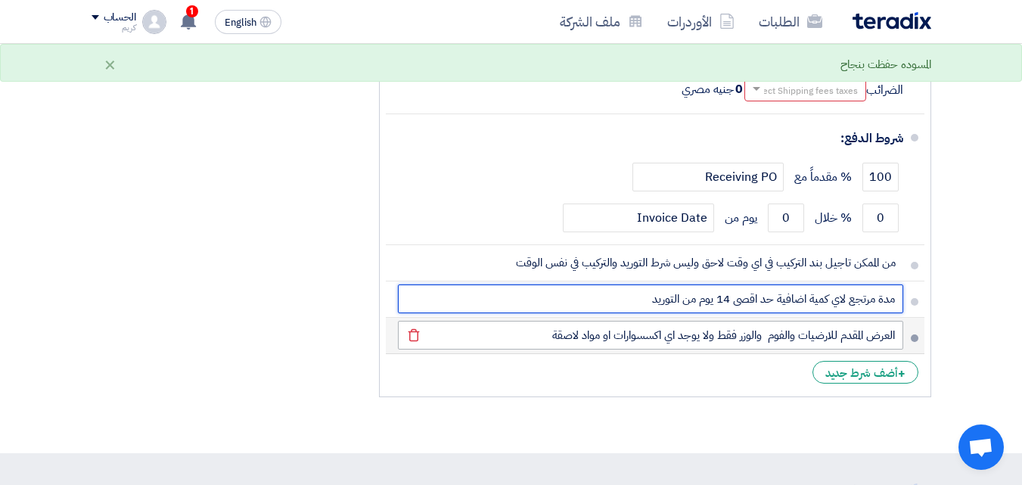
type input "مدة مرتجع لاي كمية اضافية حد اقصي 14 يوم من التوريد"
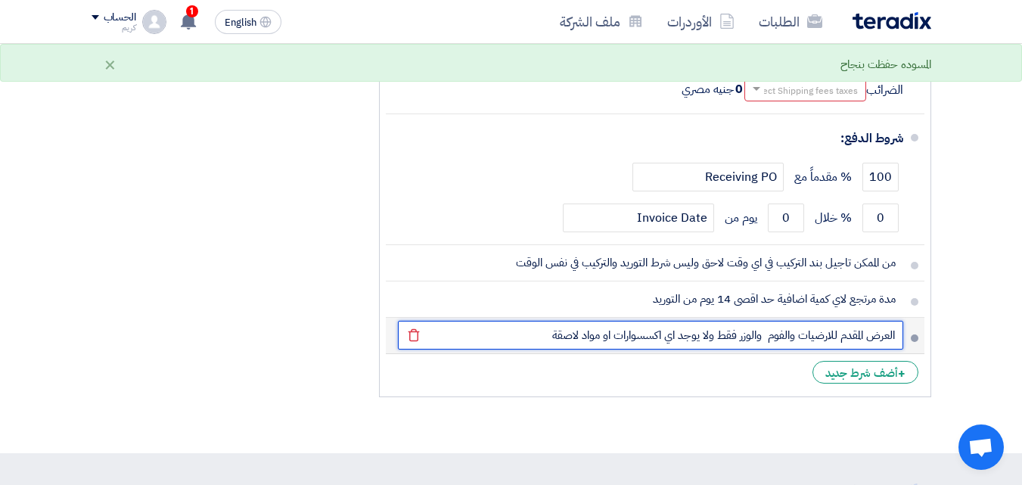
click at [533, 321] on input "العرض المقدم للارضيات والفوم والوزر فقط ولا يوجد اي اكسسوارات او مواد لاصقة" at bounding box center [650, 335] width 505 height 29
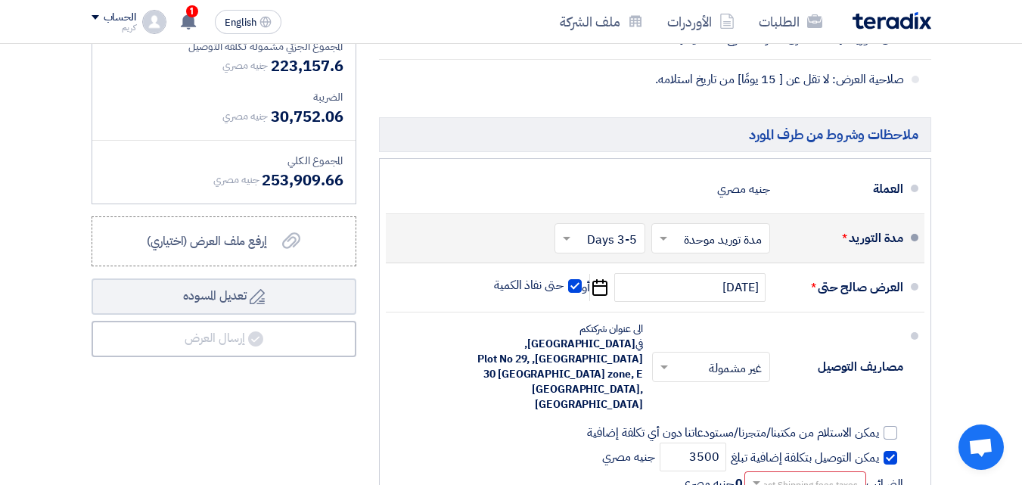
scroll to position [653, 0]
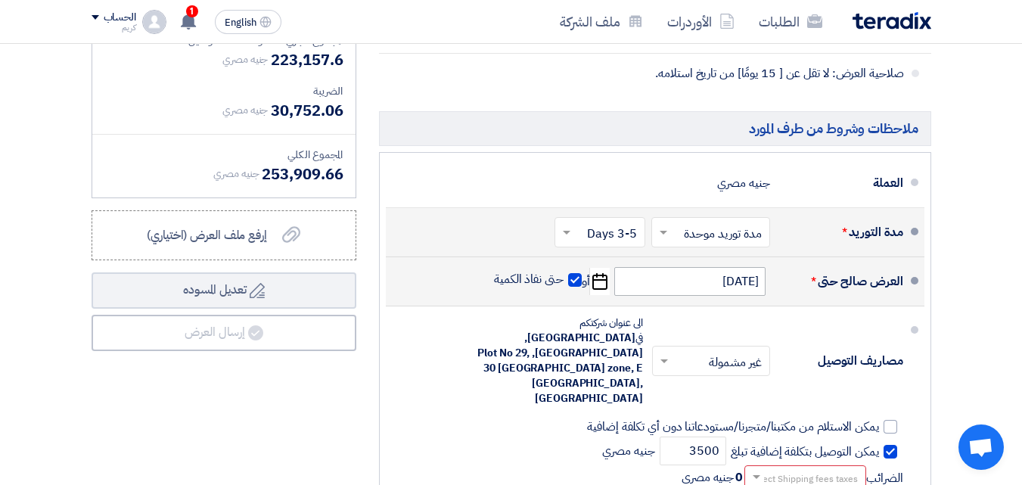
type input "العرض المقدم للارضيات والفوم والوزر فقط ولا يوجد اي اكسسوارات او مواد لاصقة تشم…"
click at [638, 296] on input "[DATE]" at bounding box center [689, 281] width 151 height 29
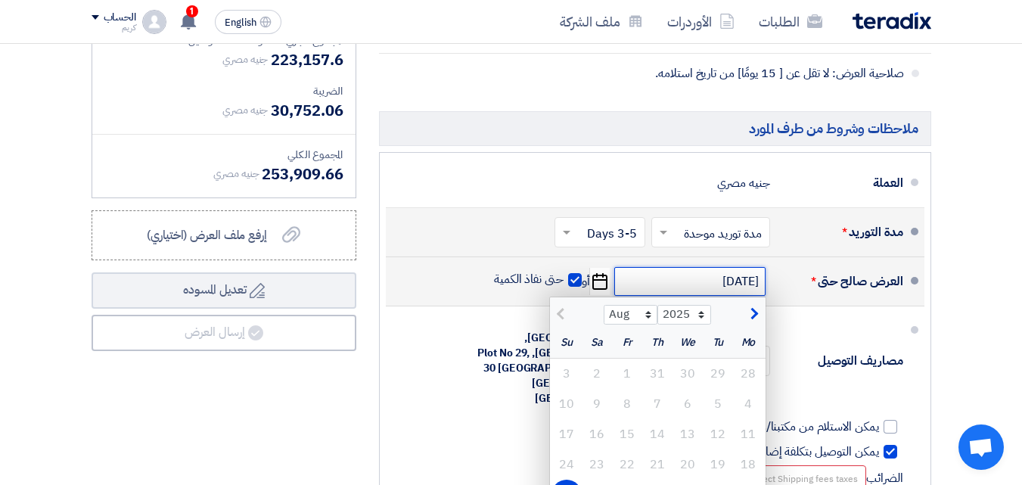
click at [638, 296] on input "[DATE]" at bounding box center [689, 281] width 151 height 29
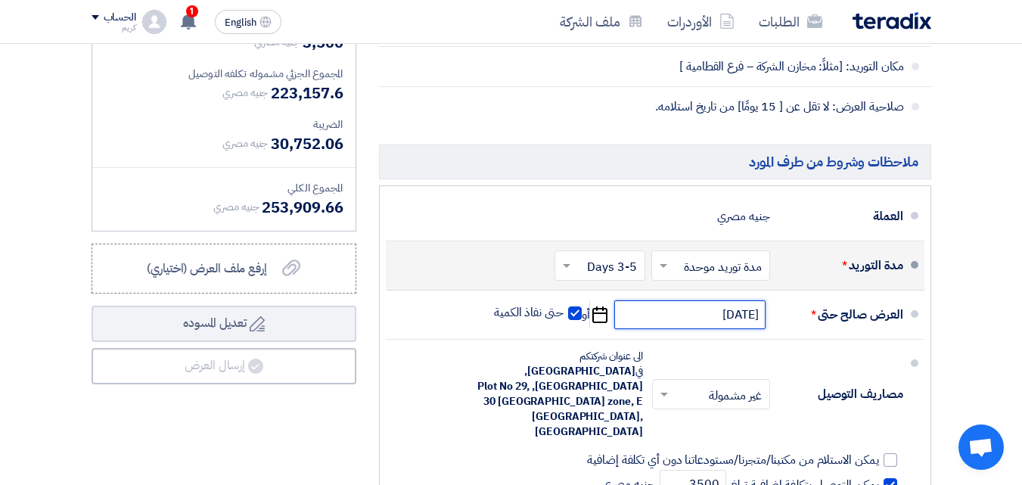
scroll to position [626, 0]
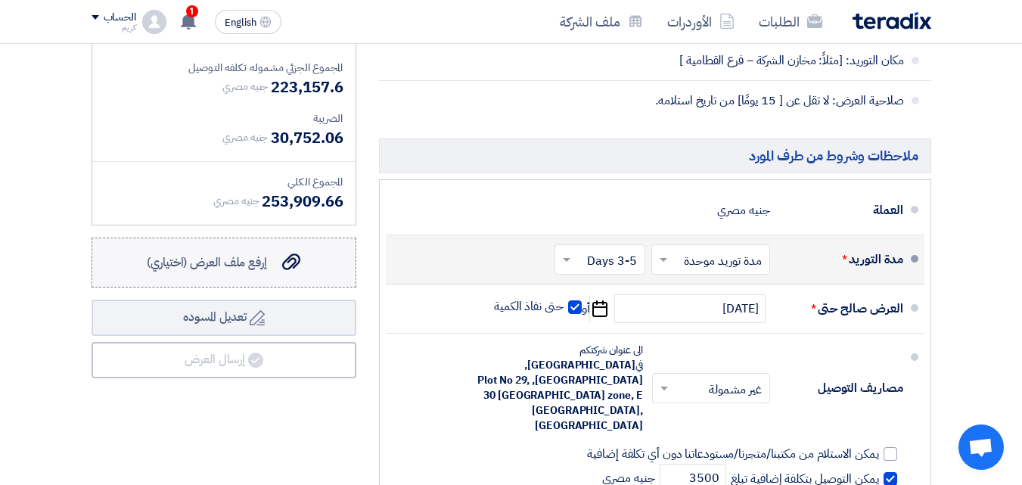
click at [259, 272] on span "إرفع ملف العرض (اختياري)" at bounding box center [207, 262] width 120 height 18
click at [0, 0] on input "إرفع ملف العرض (اختياري) إرفع ملف العرض (اختياري)" at bounding box center [0, 0] width 0 height 0
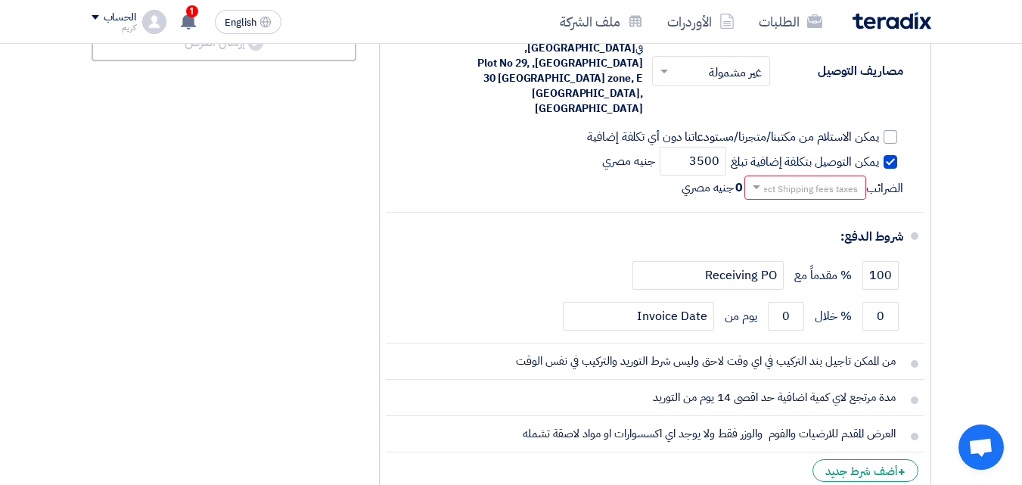
scroll to position [940, 0]
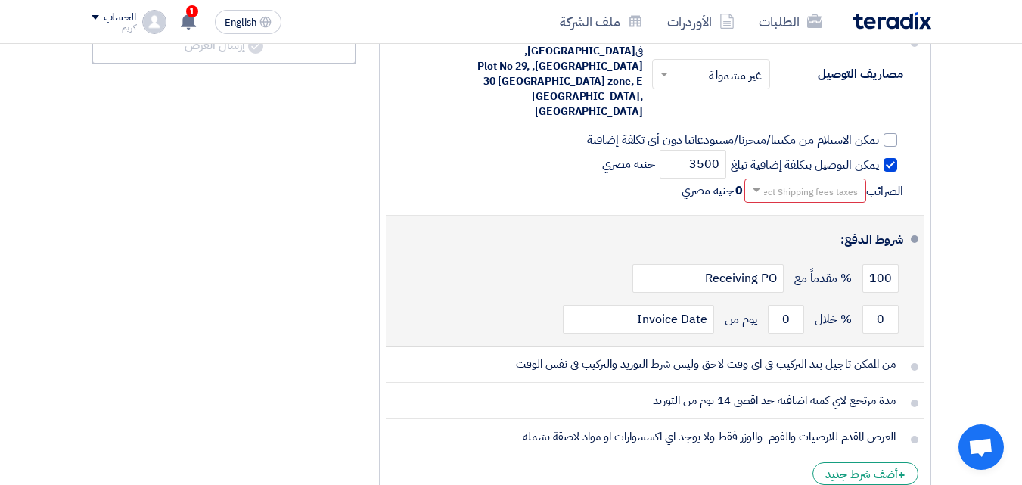
click at [914, 235] on span at bounding box center [915, 239] width 8 height 8
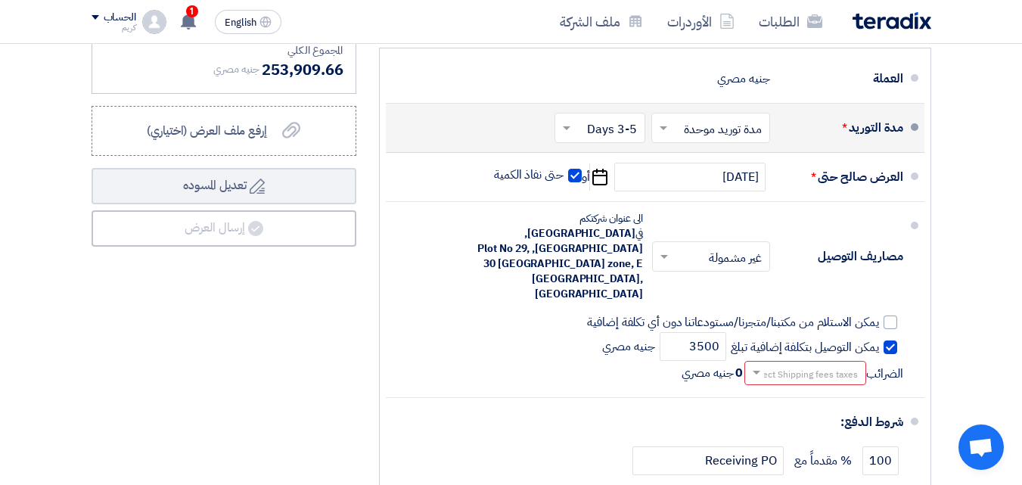
scroll to position [754, 0]
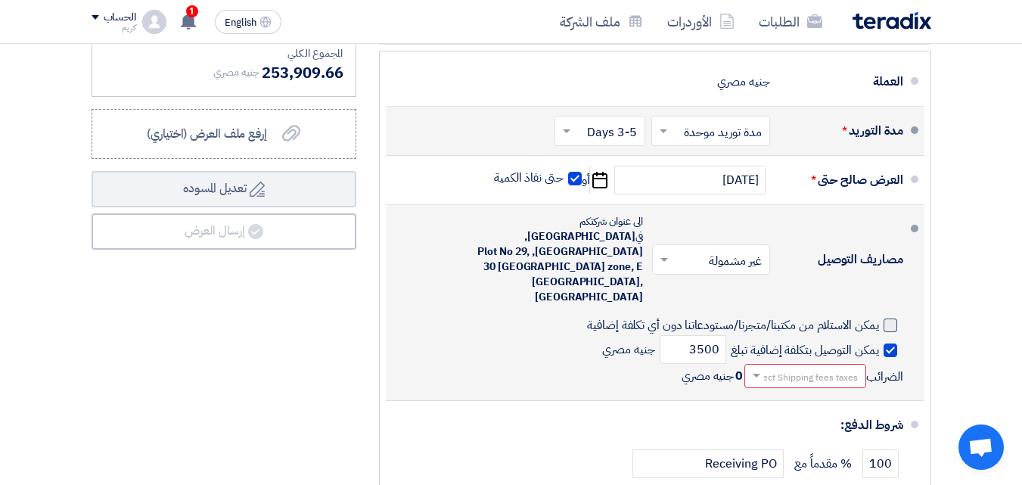
click at [891, 319] on div at bounding box center [891, 326] width 14 height 14
click at [879, 317] on input "يمكن الاستلام من مكتبنا/متجرنا/مستودعاتنا دون أي تكلفة إضافية" at bounding box center [637, 331] width 484 height 29
click at [891, 319] on div at bounding box center [891, 326] width 14 height 14
click at [879, 317] on input "يمكن الاستلام من مكتبنا/متجرنا/مستودعاتنا دون أي تكلفة إضافية" at bounding box center [637, 331] width 484 height 29
checkbox input "false"
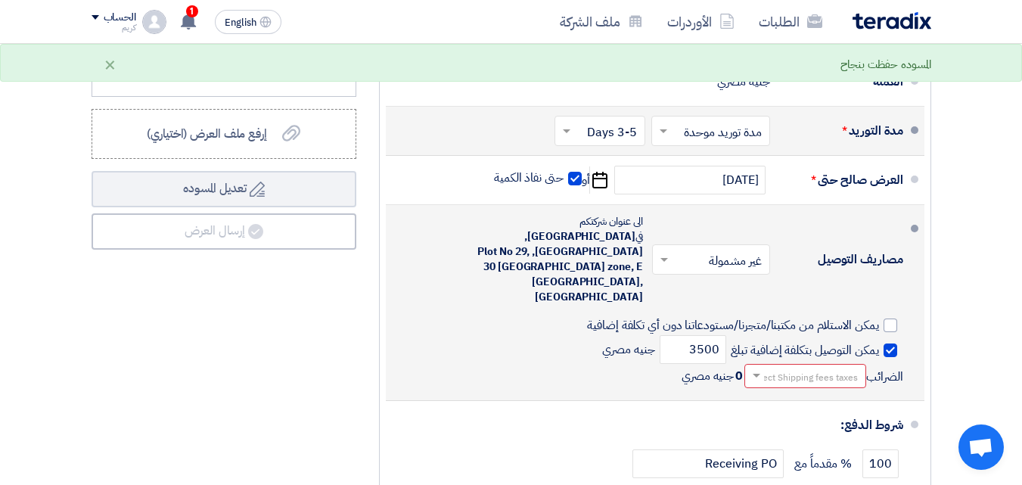
click at [654, 362] on li "مصاريف التوصيل × غير مشمولة × الى عنوان شركتكم في [GEOGRAPHIC_DATA], ال[STREET_…" at bounding box center [655, 303] width 539 height 196
click at [784, 366] on input "text" at bounding box center [802, 377] width 114 height 22
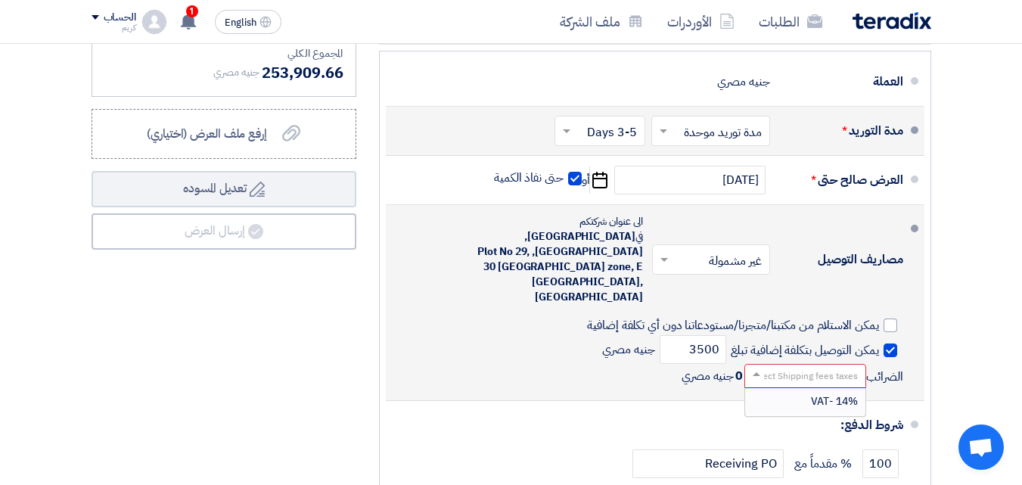
click at [795, 388] on div "14% -VAT" at bounding box center [805, 401] width 120 height 27
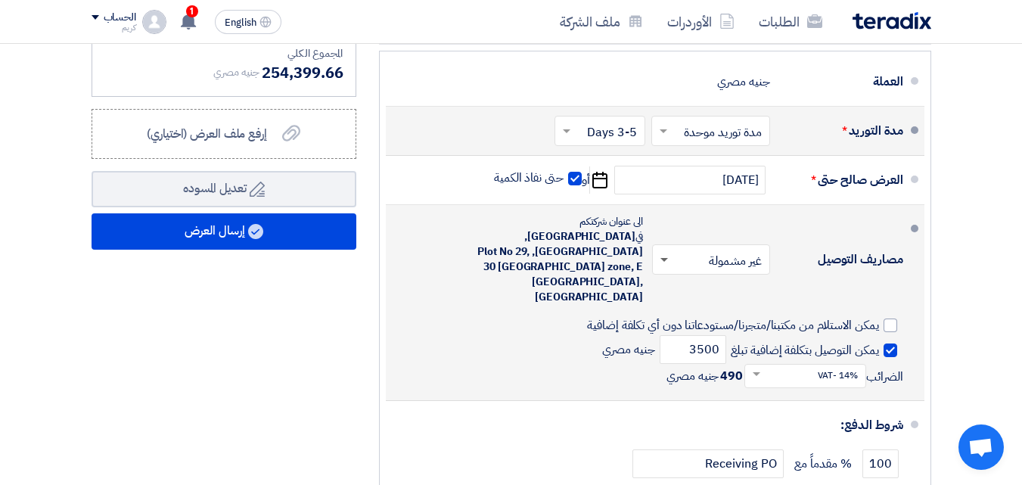
click at [664, 258] on span at bounding box center [665, 260] width 8 height 5
click at [687, 285] on div "مشمولة" at bounding box center [714, 292] width 117 height 28
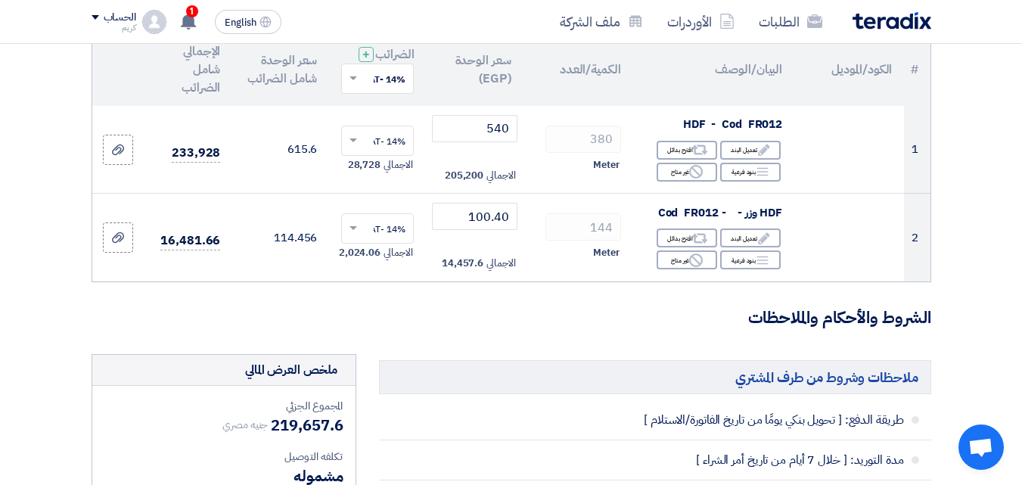
scroll to position [180, 0]
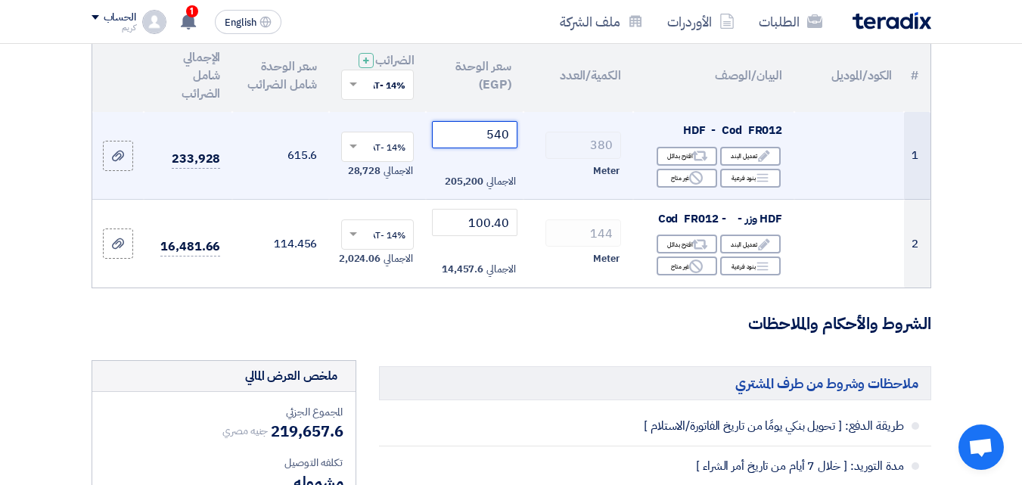
drag, startPoint x: 476, startPoint y: 141, endPoint x: 527, endPoint y: 145, distance: 50.8
click at [527, 145] on tr "1 HDF - Cod FR012 Edit تعديل البند Alternative اقترح بدائل Breakdown Reject" at bounding box center [511, 156] width 838 height 88
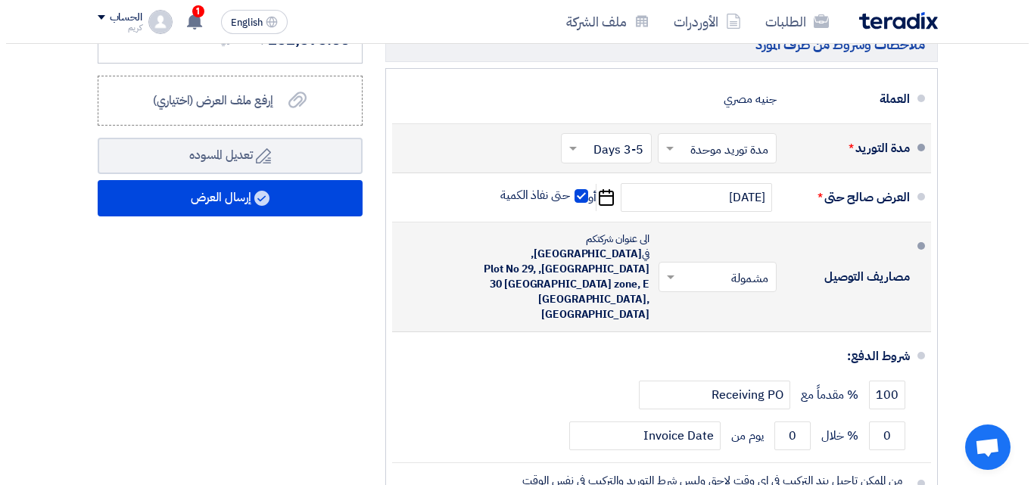
scroll to position [720, 0]
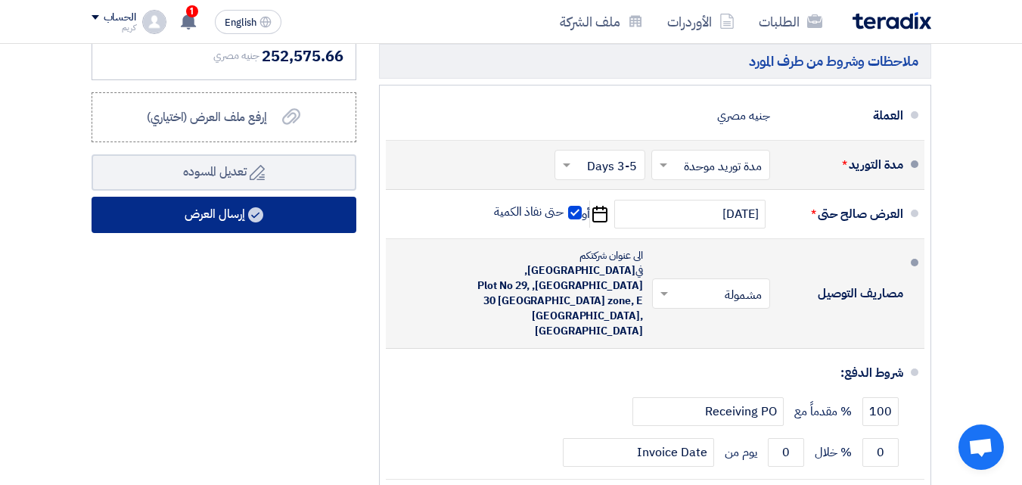
type input "545"
click at [204, 223] on button "إرسال العرض" at bounding box center [224, 215] width 265 height 36
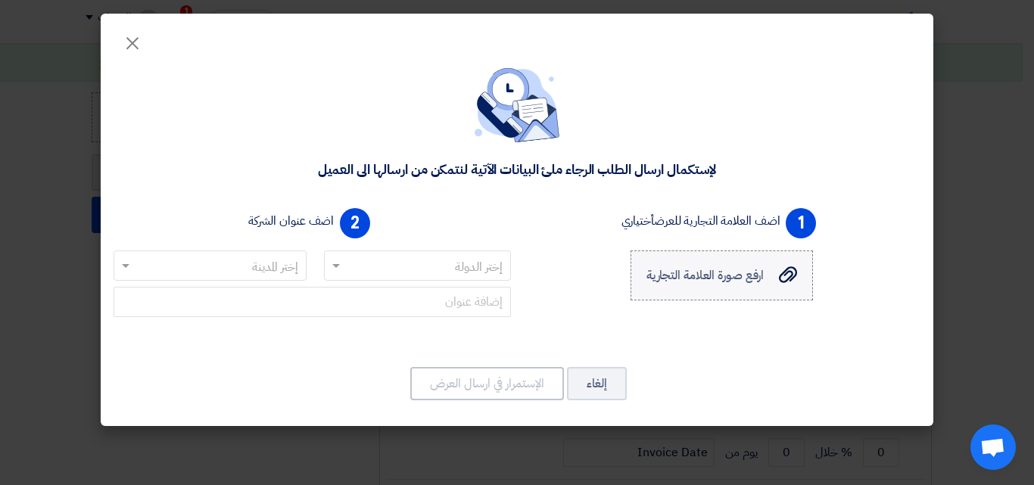
click at [705, 273] on span "ارفع صورة العلامة التجارية" at bounding box center [705, 275] width 118 height 18
click at [0, 0] on input "ارفع صورة العلامة التجارية ارفع صورة العلامة التجارية" at bounding box center [0, 0] width 0 height 0
click at [698, 269] on span "ارفع صورة العلامة التجارية" at bounding box center [705, 275] width 118 height 18
click at [0, 0] on input "ارفع صورة العلامة التجارية ارفع صورة العلامة التجارية" at bounding box center [0, 0] width 0 height 0
click at [722, 319] on div "_1756285007055.png" at bounding box center [732, 317] width 104 height 16
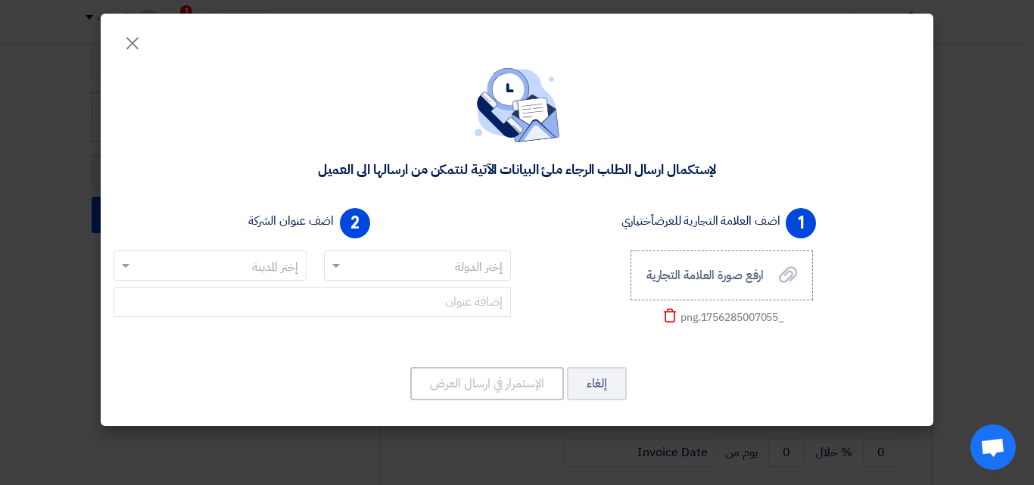
click at [668, 321] on icon "Delete" at bounding box center [669, 315] width 15 height 15
click at [726, 278] on span "ارفع صورة العلامة التجارية" at bounding box center [705, 275] width 118 height 18
click at [0, 0] on input "ارفع صورة العلامة التجارية ارفع صورة العلامة التجارية" at bounding box center [0, 0] width 0 height 0
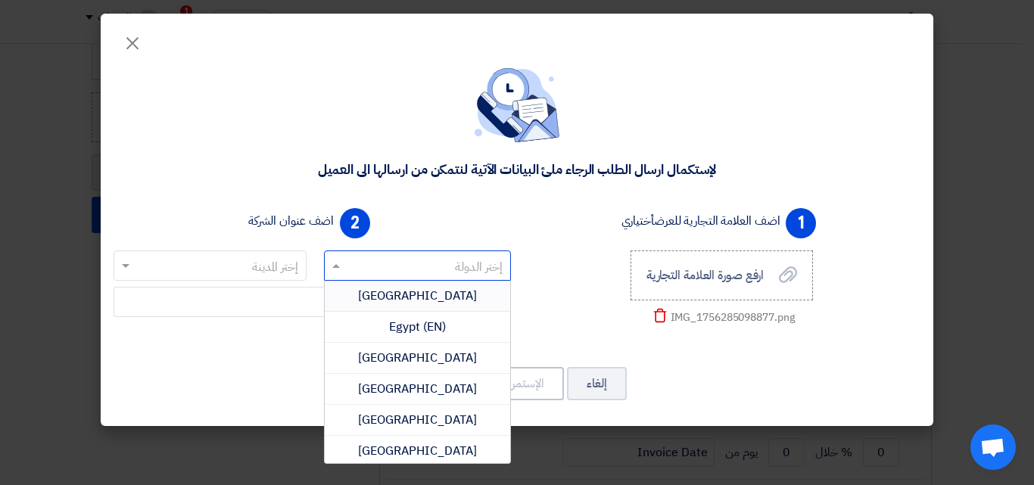
click at [352, 271] on input "text" at bounding box center [425, 266] width 157 height 25
click at [366, 303] on div "[GEOGRAPHIC_DATA]" at bounding box center [418, 296] width 186 height 31
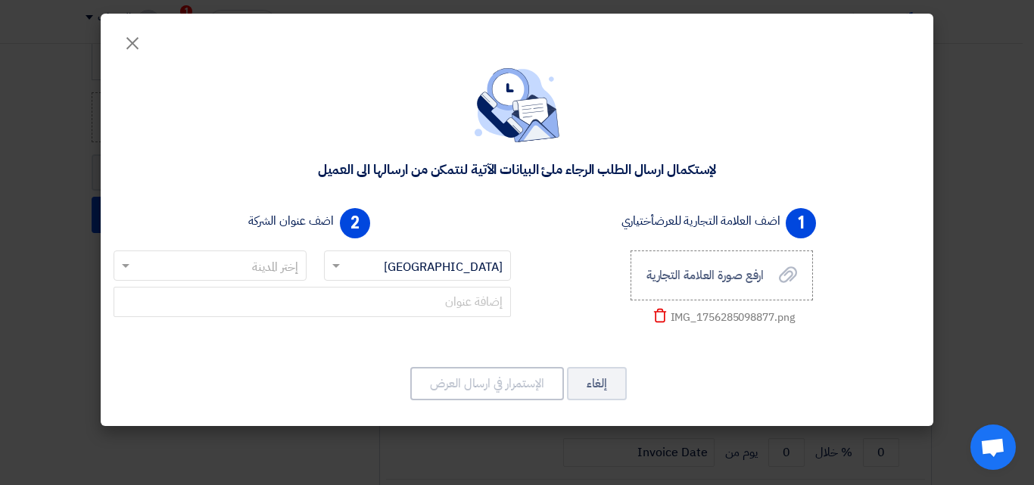
click at [270, 269] on input "text" at bounding box center [218, 266] width 163 height 25
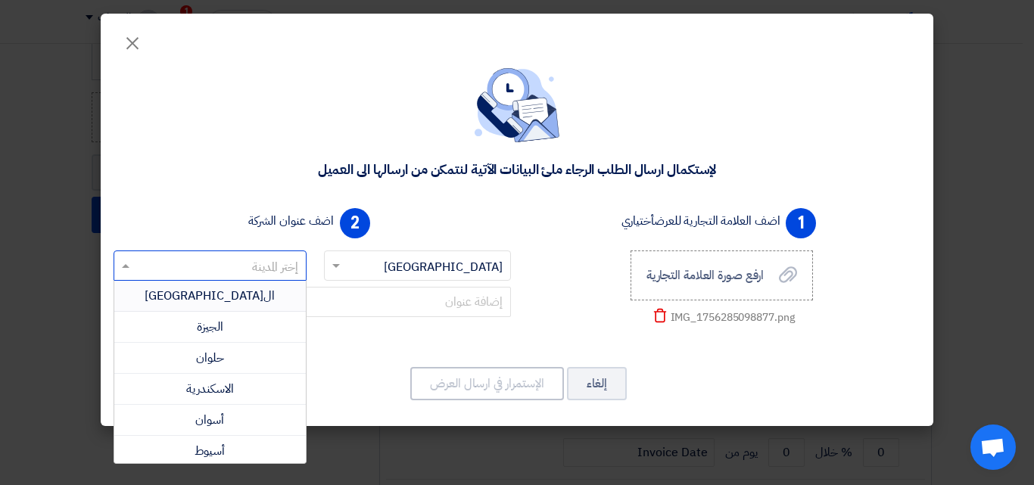
click at [237, 299] on div "ال[GEOGRAPHIC_DATA]" at bounding box center [209, 296] width 191 height 31
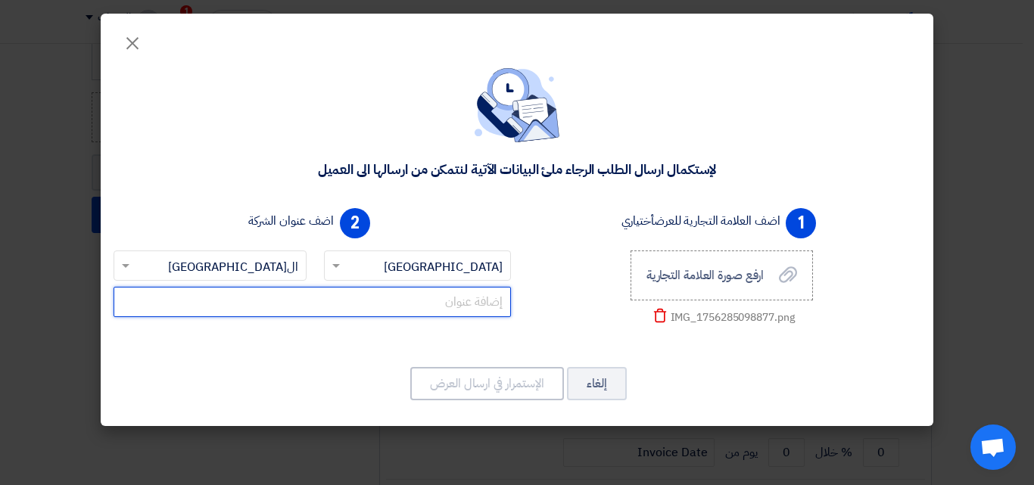
click at [281, 305] on input "text" at bounding box center [312, 302] width 397 height 30
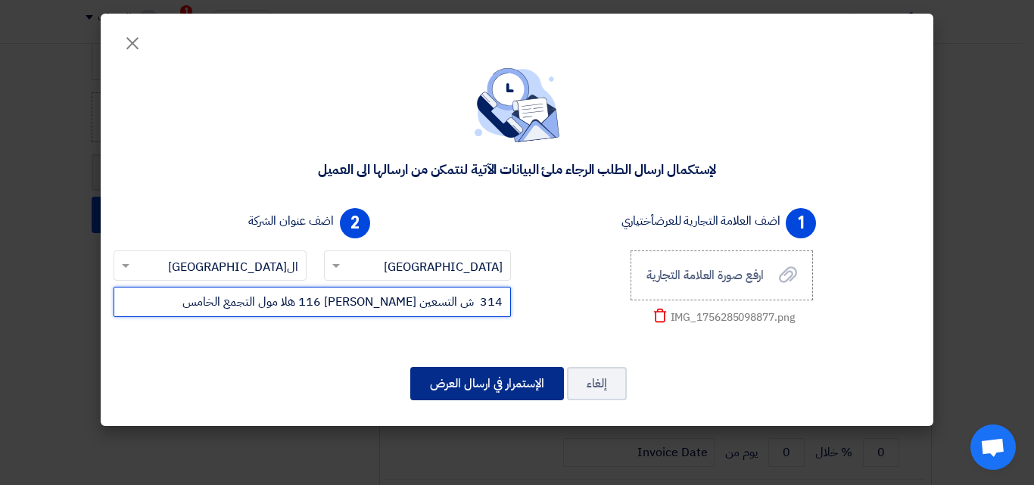
type input "314 ش التسعين [PERSON_NAME] 116 هلا مول التجمع الخامس"
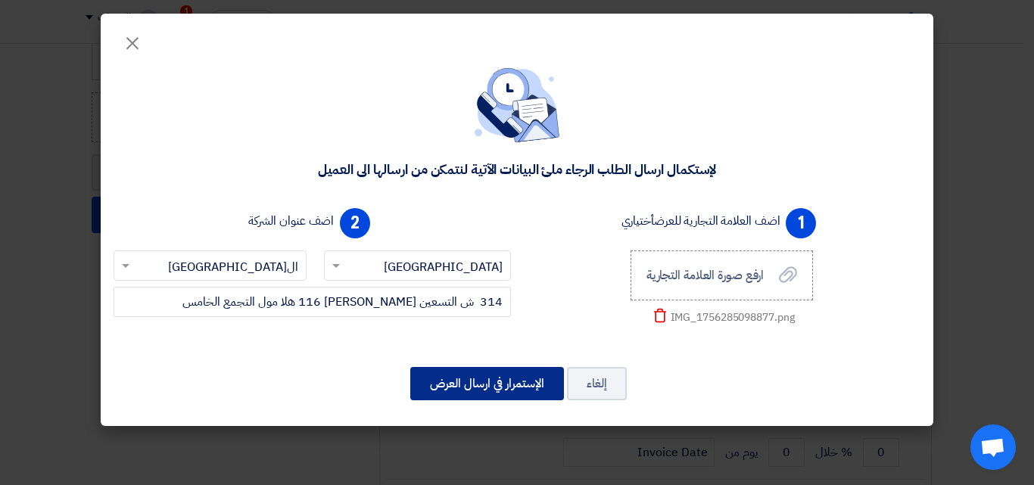
click at [500, 383] on button "الإستمرار في ارسال العرض" at bounding box center [487, 383] width 154 height 33
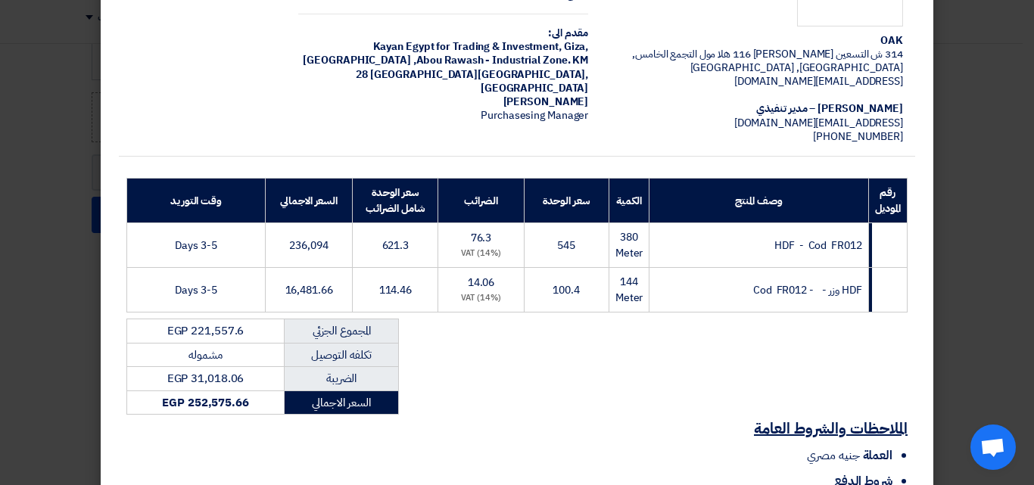
scroll to position [340, 0]
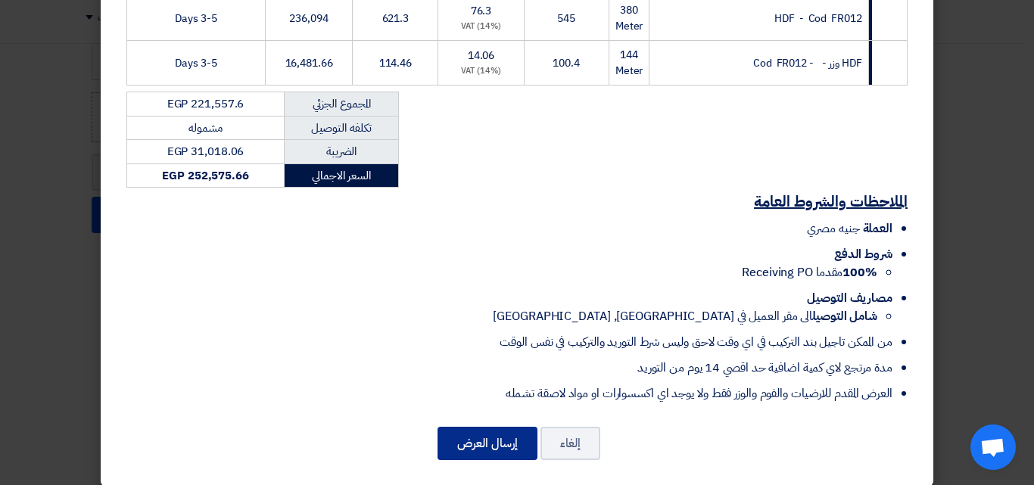
click at [481, 427] on button "إرسال العرض" at bounding box center [487, 443] width 100 height 33
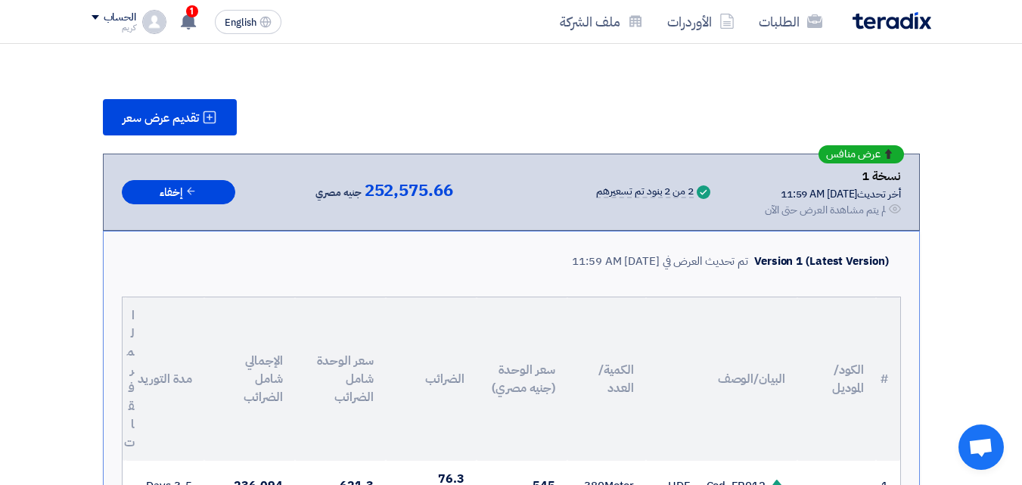
scroll to position [142, 0]
